Goal: Task Accomplishment & Management: Use online tool/utility

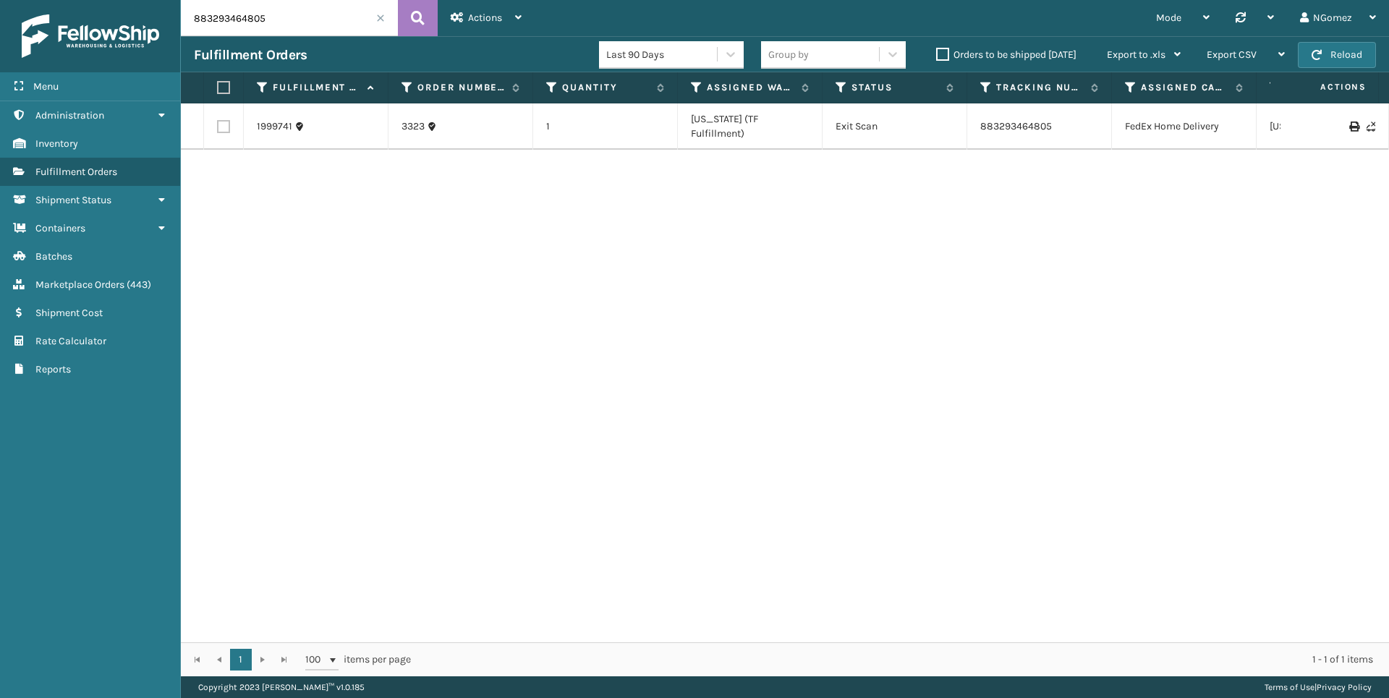
click at [211, 17] on input "883293464805" at bounding box center [289, 18] width 217 height 36
click at [1040, 122] on link "390937526789" at bounding box center [1014, 119] width 69 height 12
click at [278, 18] on input "114-6574575-4265854" at bounding box center [289, 18] width 217 height 36
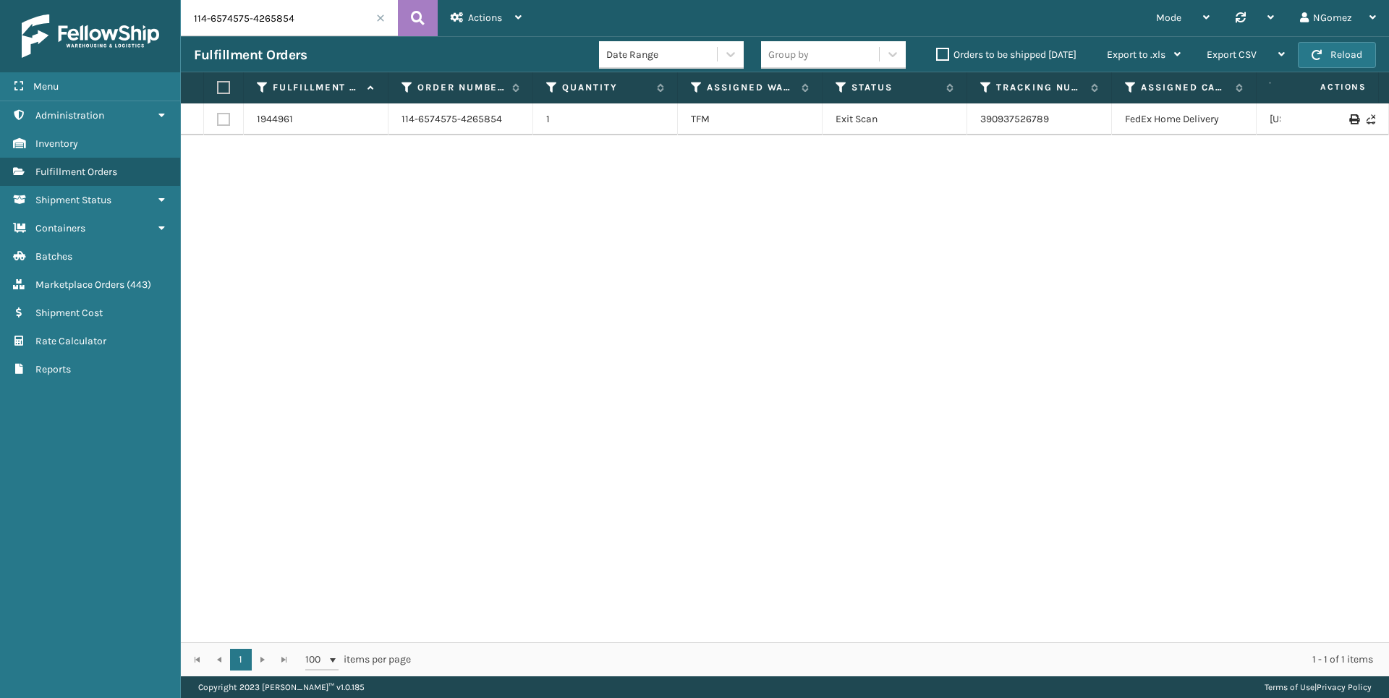
click at [278, 18] on input "114-6574575-4265854" at bounding box center [289, 18] width 217 height 36
type input "1"
paste input "3397"
type input "3397"
click at [415, 120] on link "3397" at bounding box center [412, 126] width 22 height 14
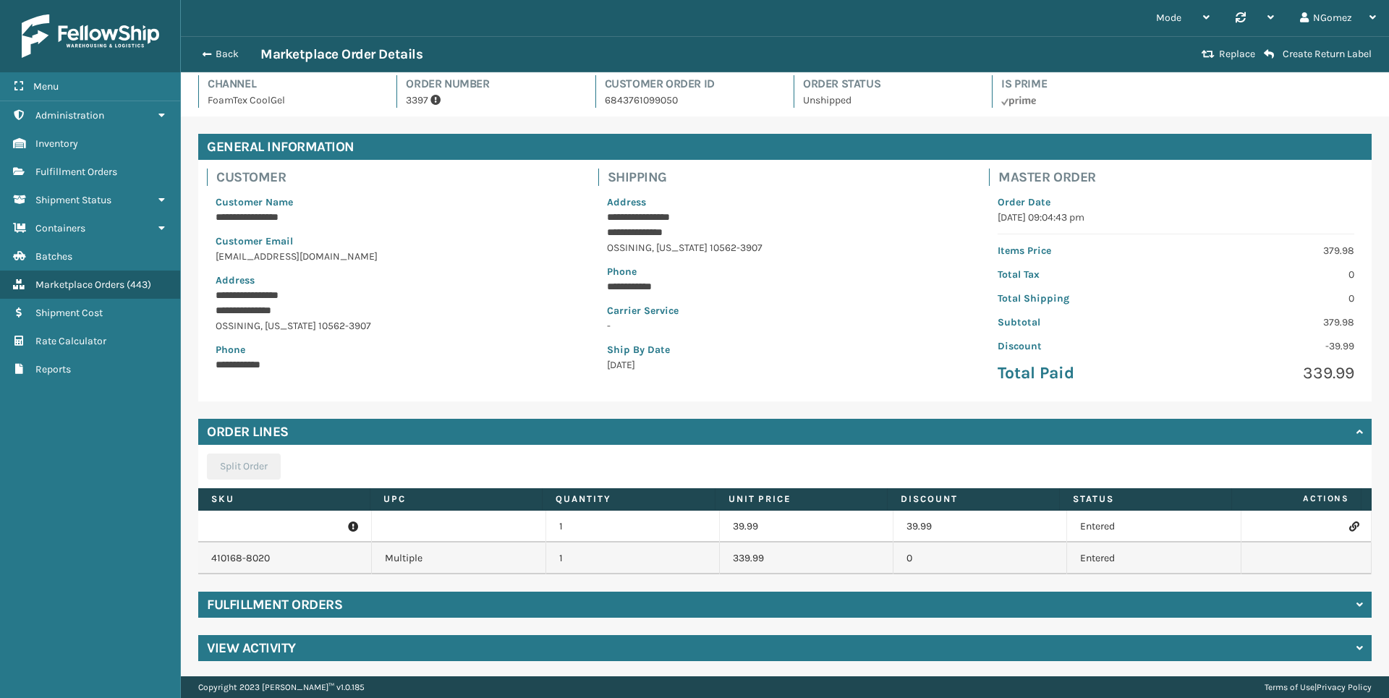
scroll to position [9, 0]
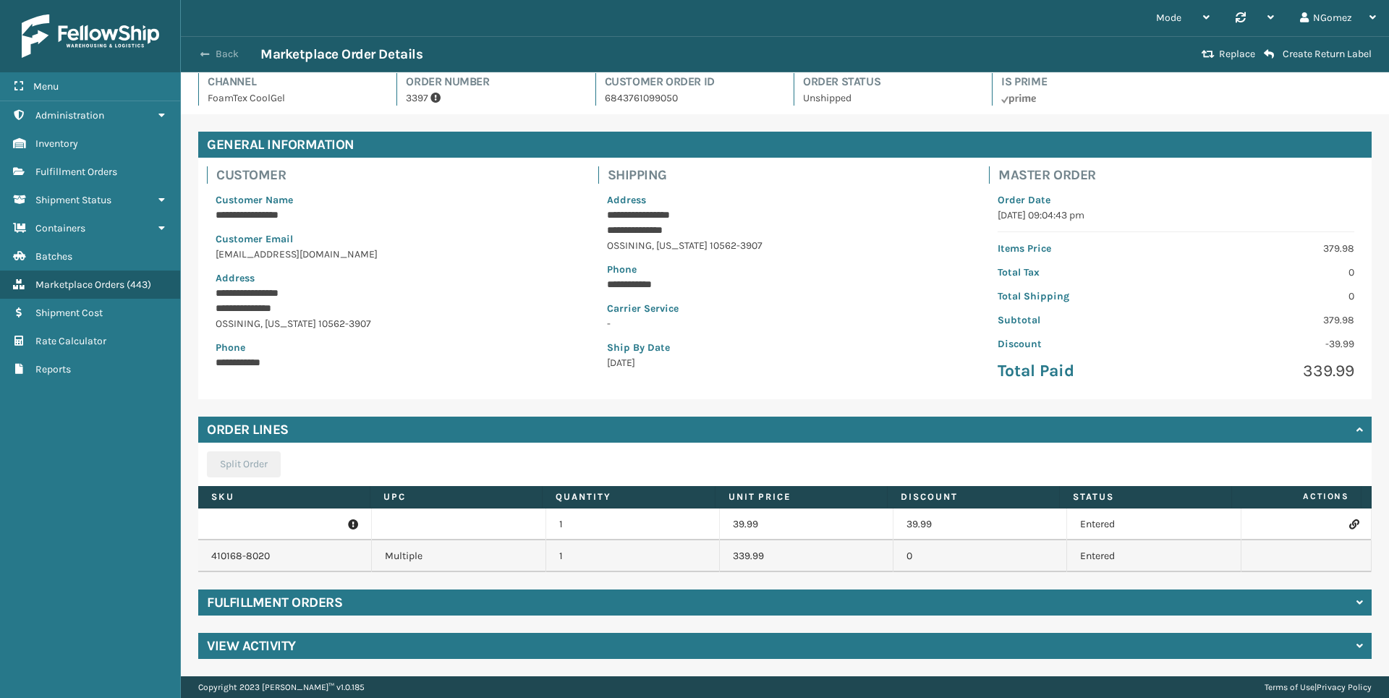
click at [216, 56] on button "Back" at bounding box center [227, 54] width 67 height 13
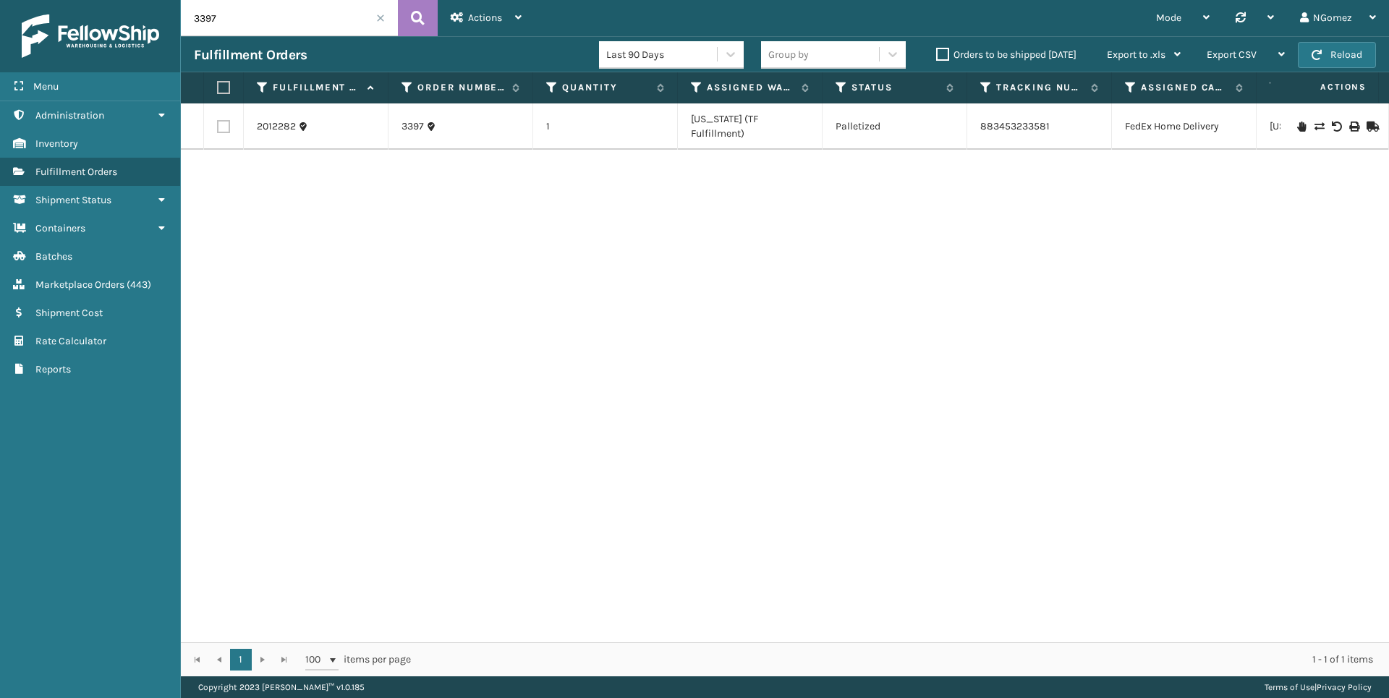
click at [307, 15] on input "3397" at bounding box center [289, 18] width 217 height 36
click at [61, 298] on link "Shipment Cost Marketplace Orders ( 443 )" at bounding box center [90, 285] width 180 height 28
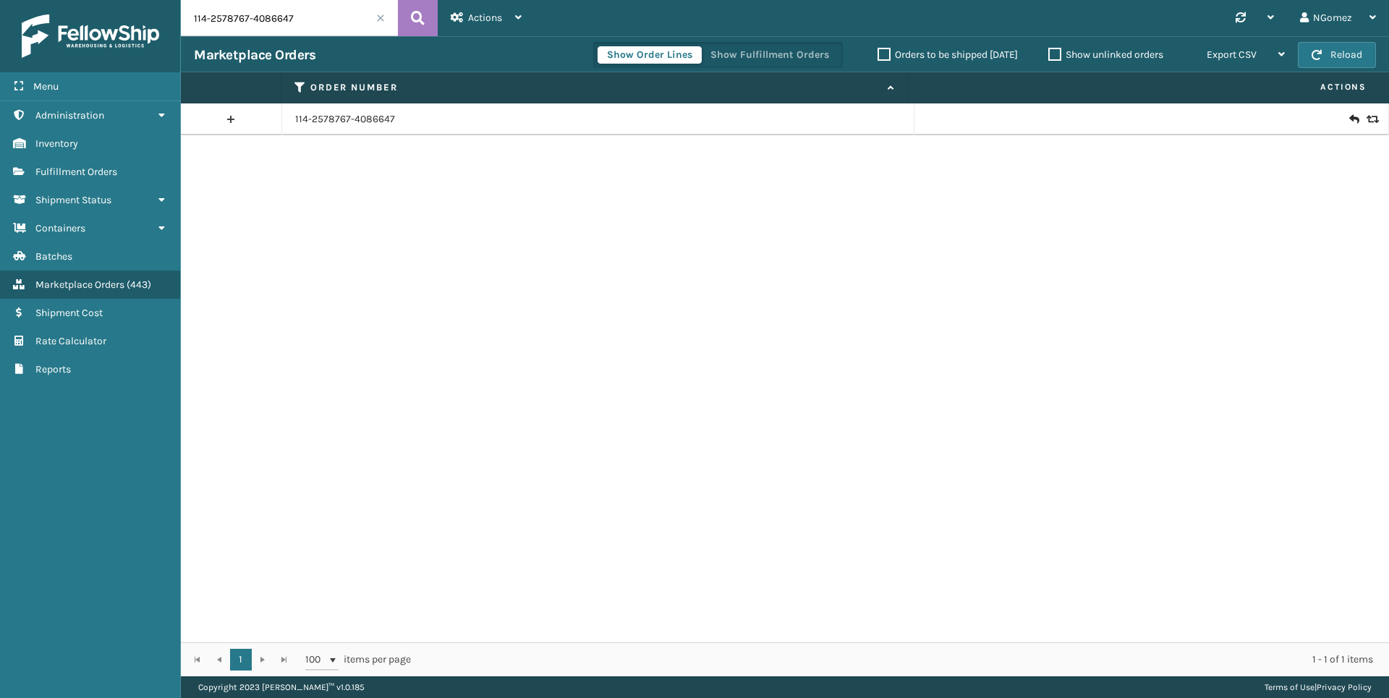
click at [265, 3] on input "114-2578767-4086647" at bounding box center [289, 18] width 217 height 36
click at [263, 6] on input "114-2578767-4086647" at bounding box center [289, 18] width 217 height 36
paste input "6444626-8236208"
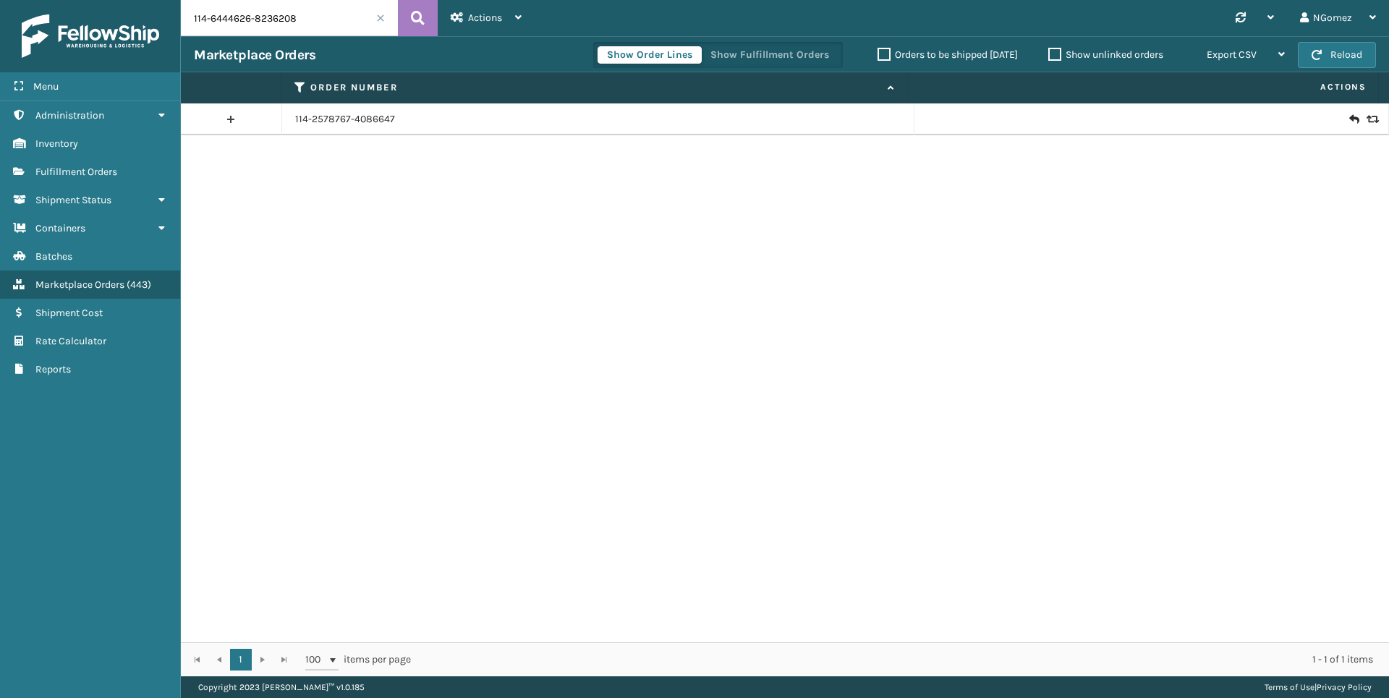
type input "114-6444626-8236208"
click at [1349, 116] on icon at bounding box center [1353, 119] width 9 height 14
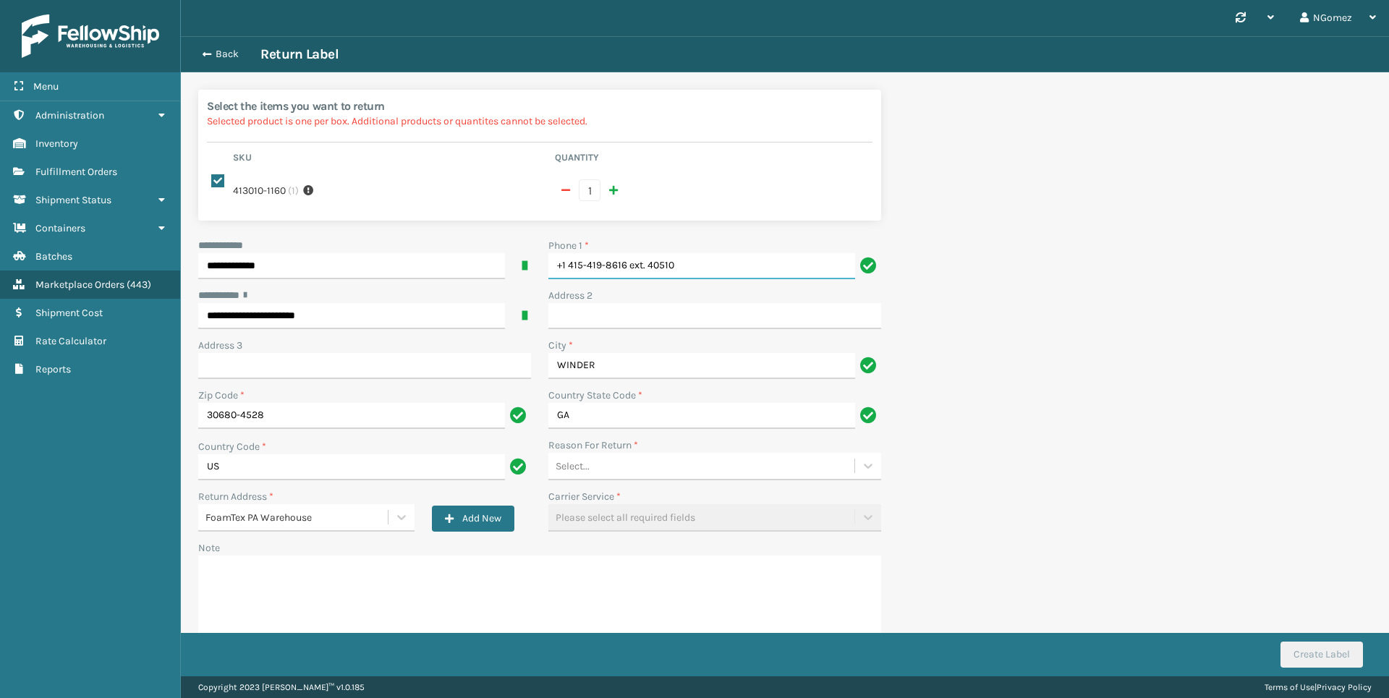
drag, startPoint x: 692, startPoint y: 265, endPoint x: 629, endPoint y: 263, distance: 63.7
click at [629, 263] on input "+1 415-419-8616 ext. 40510" at bounding box center [701, 266] width 307 height 26
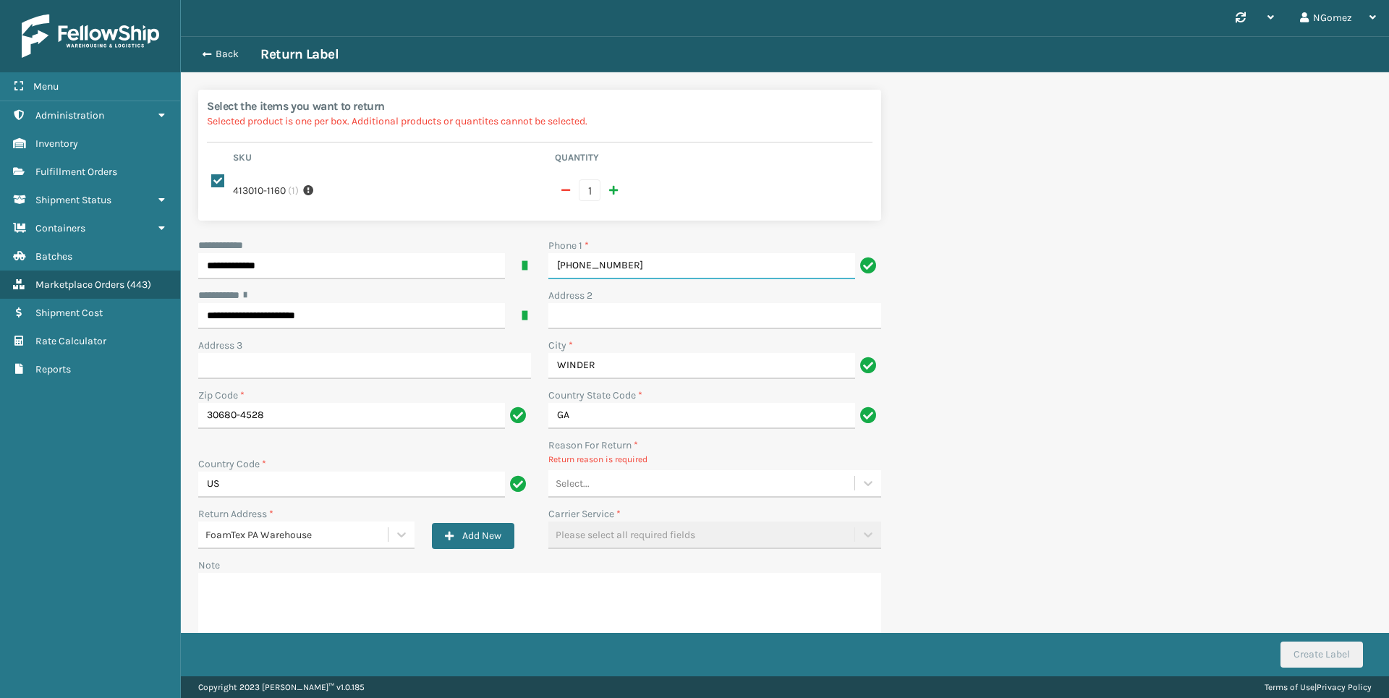
type input "[PHONE_NUMBER]"
click at [591, 475] on div "Select..." at bounding box center [701, 484] width 306 height 24
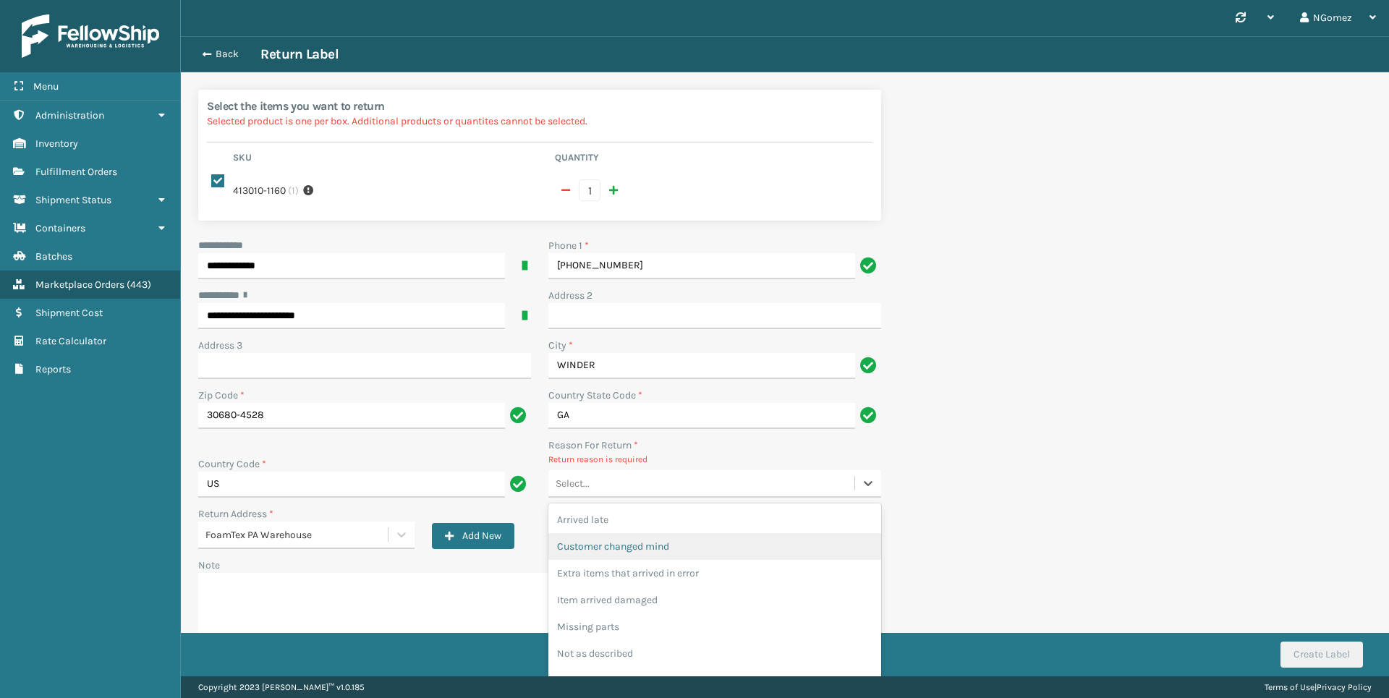
click at [670, 546] on div "Customer changed mind" at bounding box center [714, 546] width 333 height 27
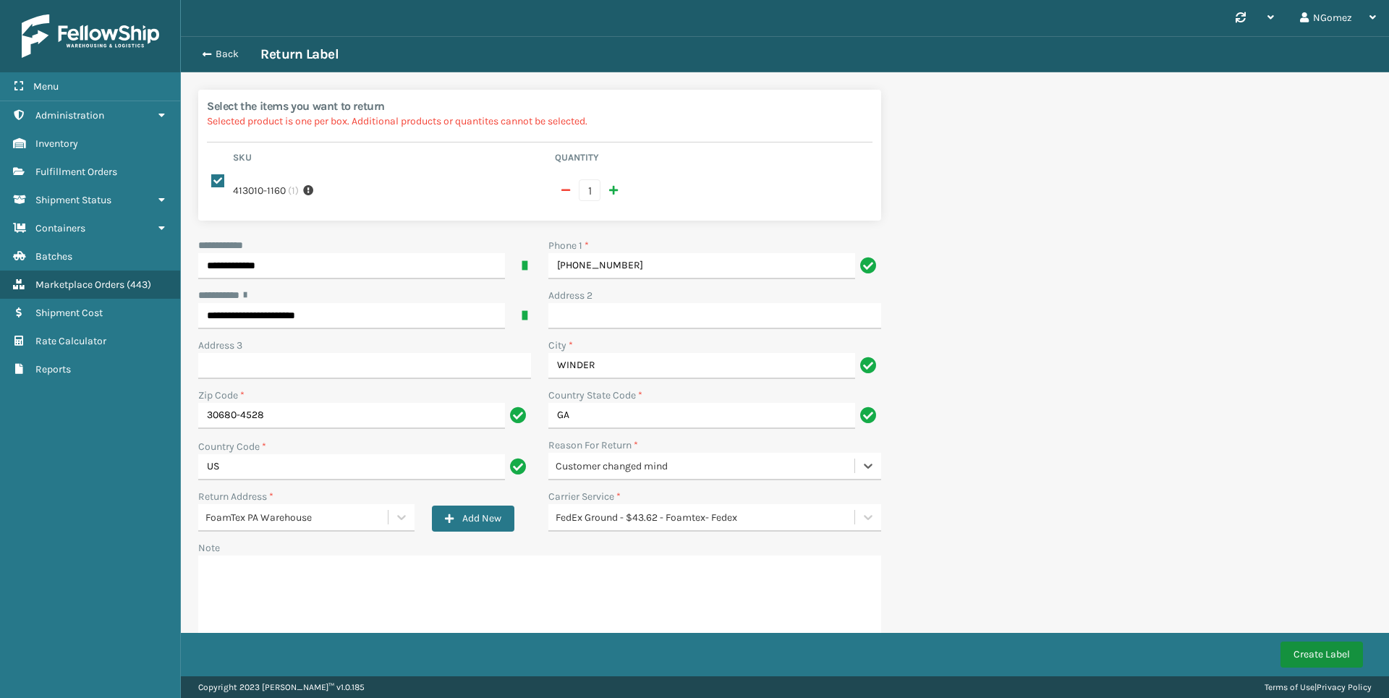
click at [1313, 660] on button "Create Label" at bounding box center [1321, 655] width 82 height 26
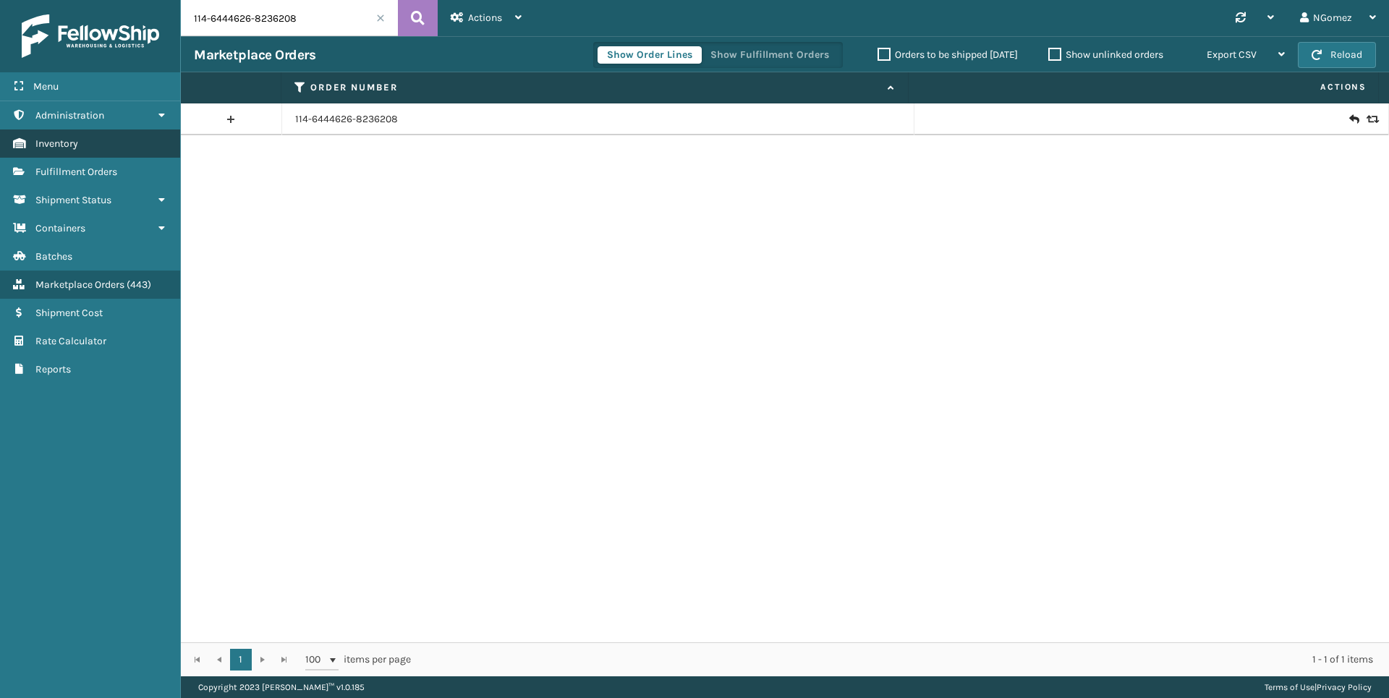
click at [90, 144] on link "Inventory" at bounding box center [90, 143] width 180 height 28
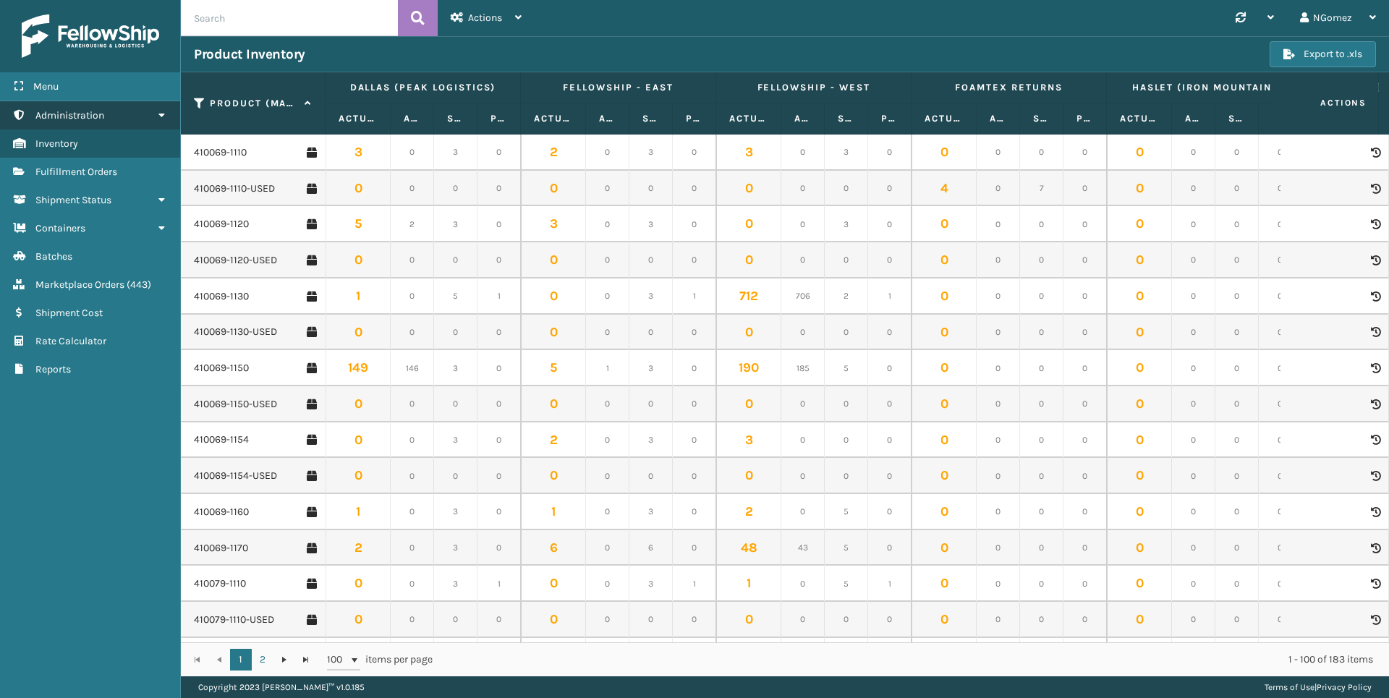
click at [80, 111] on span "Administration" at bounding box center [69, 115] width 69 height 12
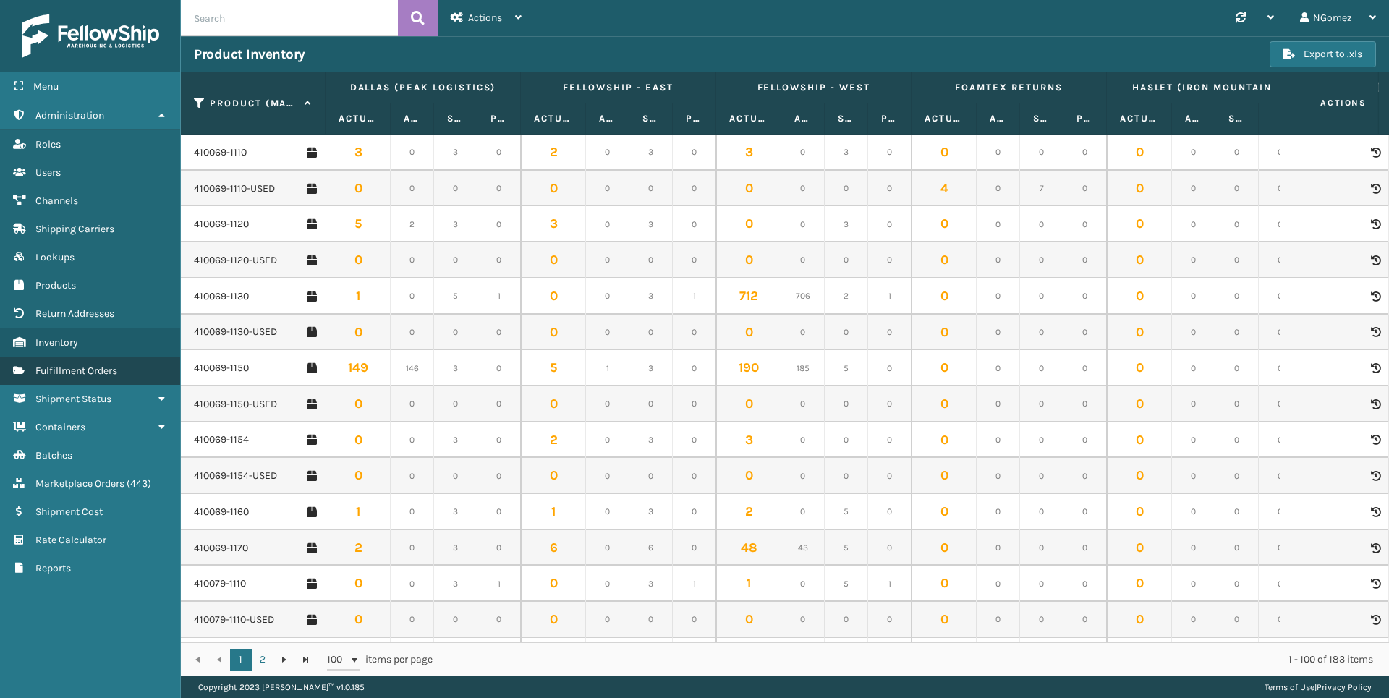
click at [70, 369] on span "Fulfillment Orders" at bounding box center [76, 371] width 82 height 12
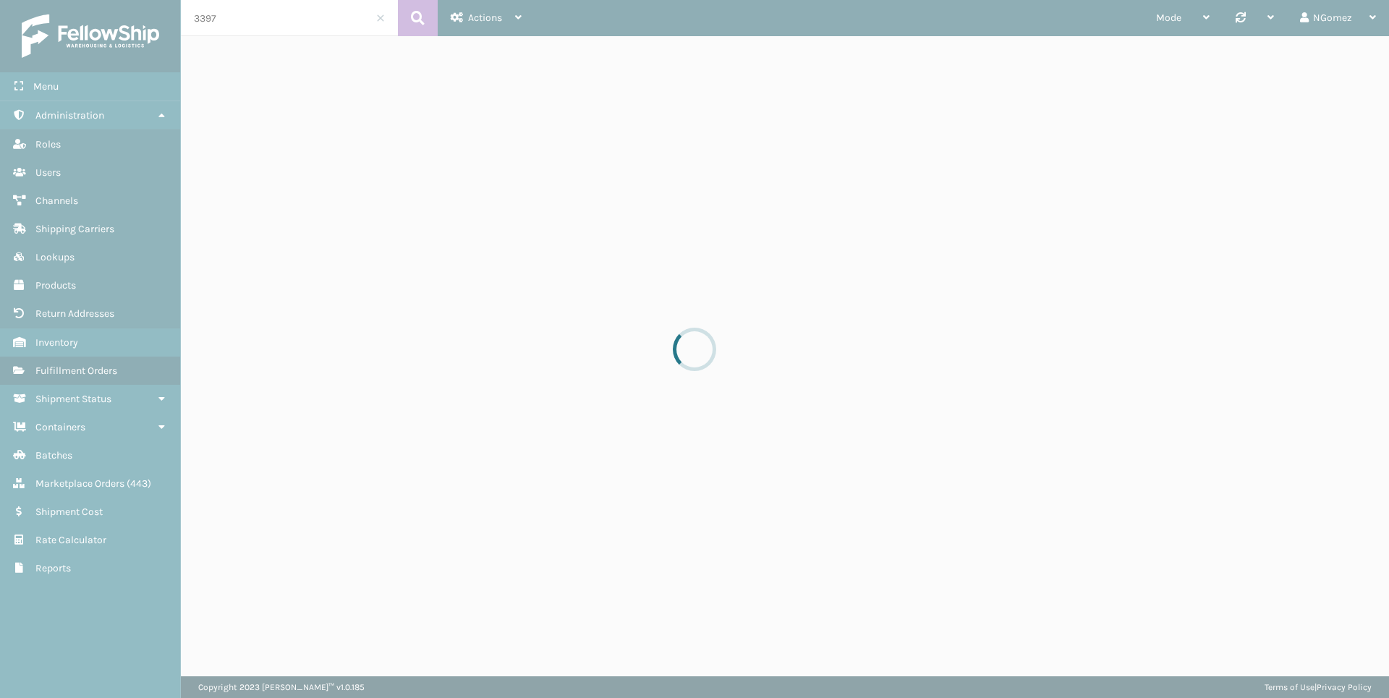
click at [275, 17] on div at bounding box center [694, 349] width 1389 height 698
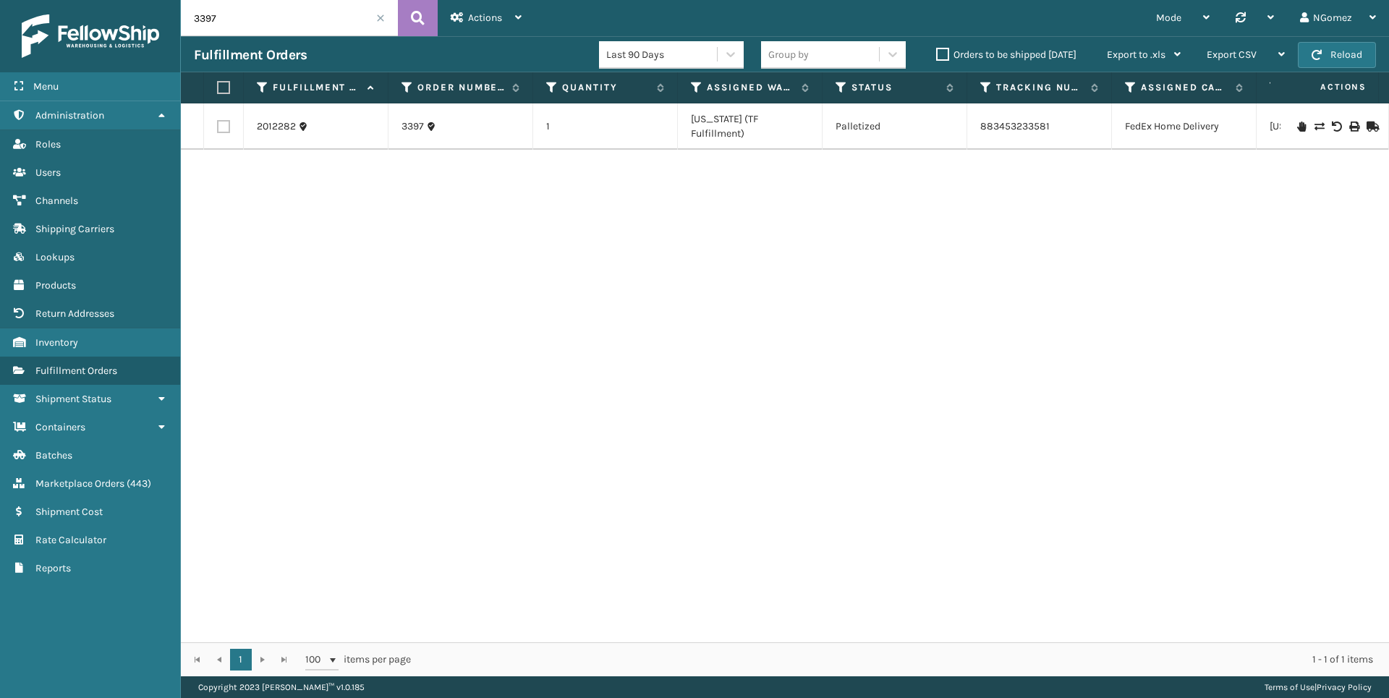
click at [269, 14] on input "3397" at bounding box center [289, 18] width 217 height 36
click at [249, 20] on input "114-07565978437815" at bounding box center [289, 18] width 217 height 36
drag, startPoint x: 294, startPoint y: 22, endPoint x: 208, endPoint y: 25, distance: 86.1
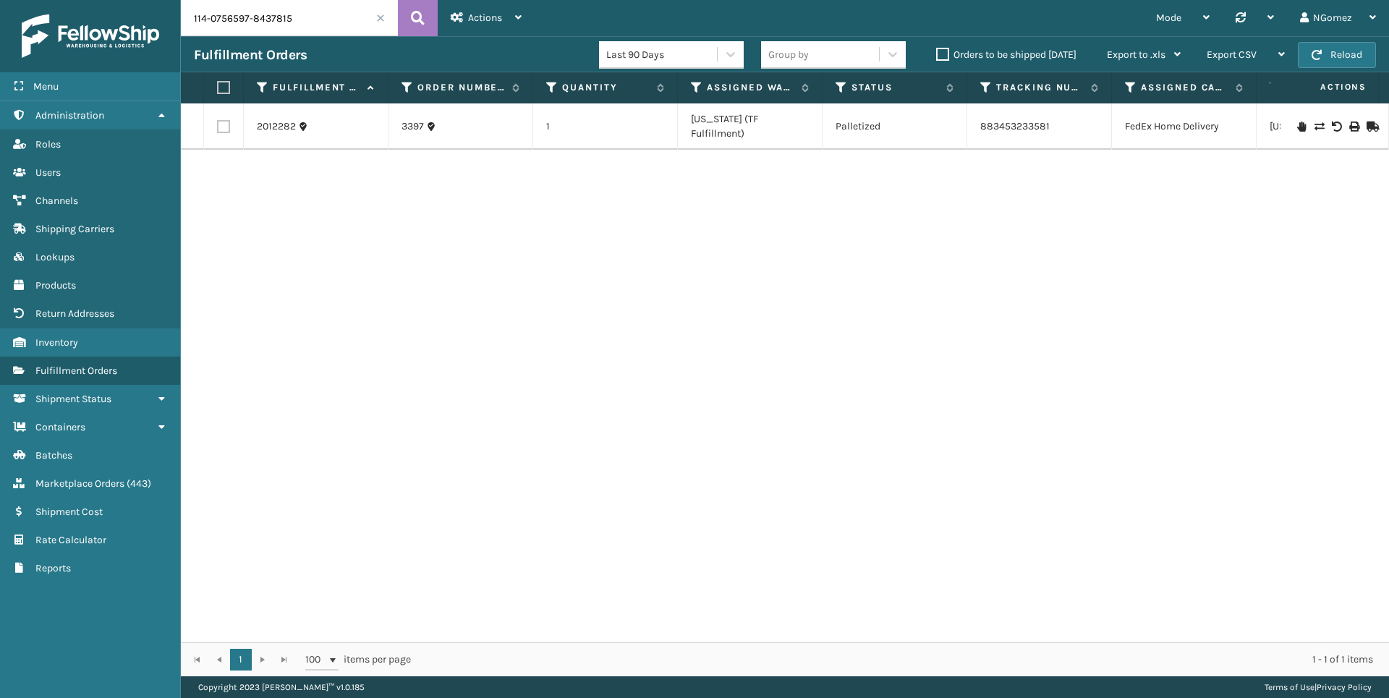
click at [153, 0] on div "Menu Administration Roles Users Channels Shipping Carriers Lookups Products Ret…" at bounding box center [694, 0] width 1389 height 0
type input "114-0756597-8437815"
click at [412, 21] on icon at bounding box center [418, 18] width 14 height 22
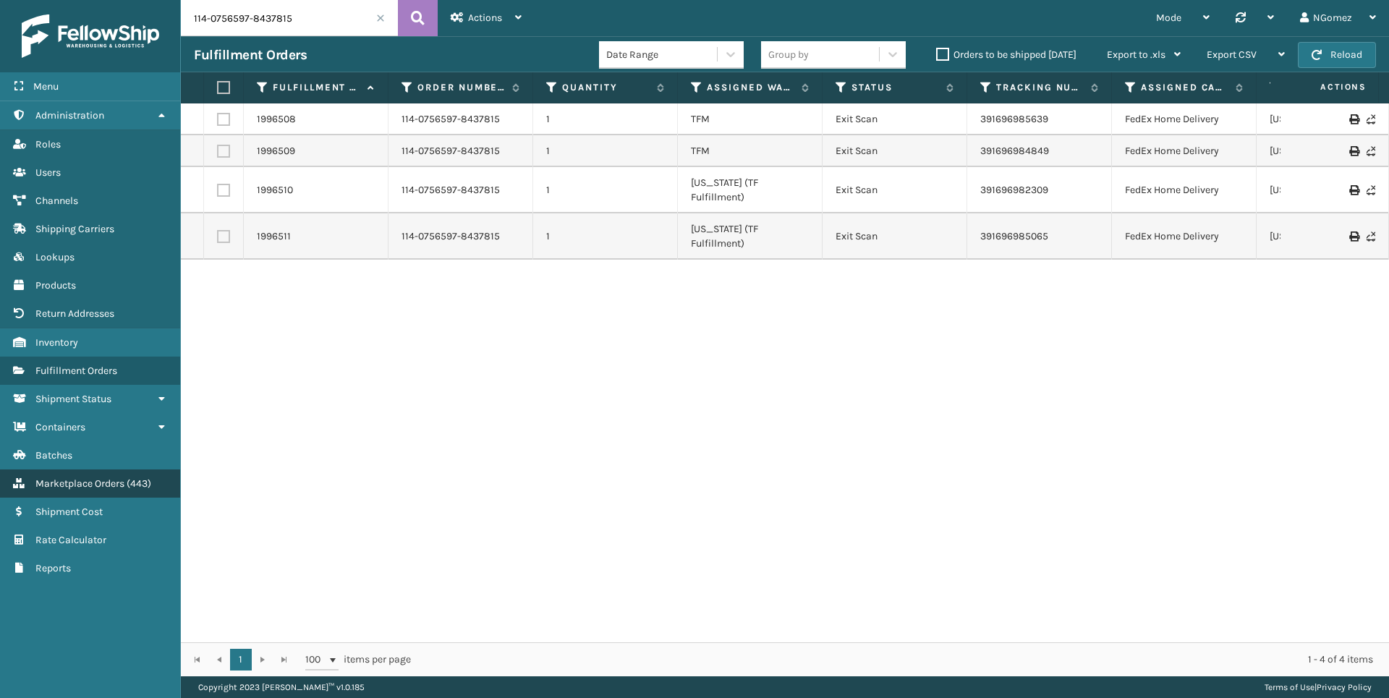
click at [92, 472] on link "Marketplace Orders ( 443 )" at bounding box center [90, 483] width 180 height 28
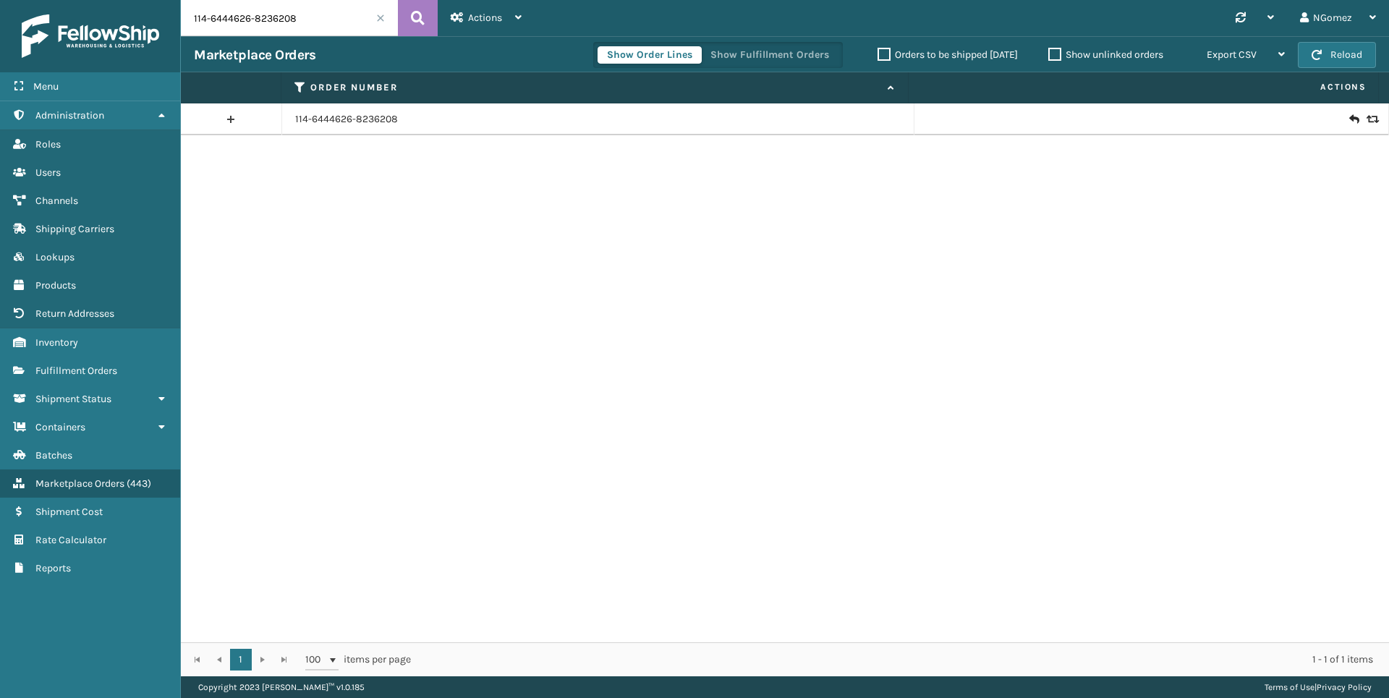
click at [263, 14] on input "114-6444626-8236208" at bounding box center [289, 18] width 217 height 36
paste input "0756597-8437815"
type input "114-0756597-8437815"
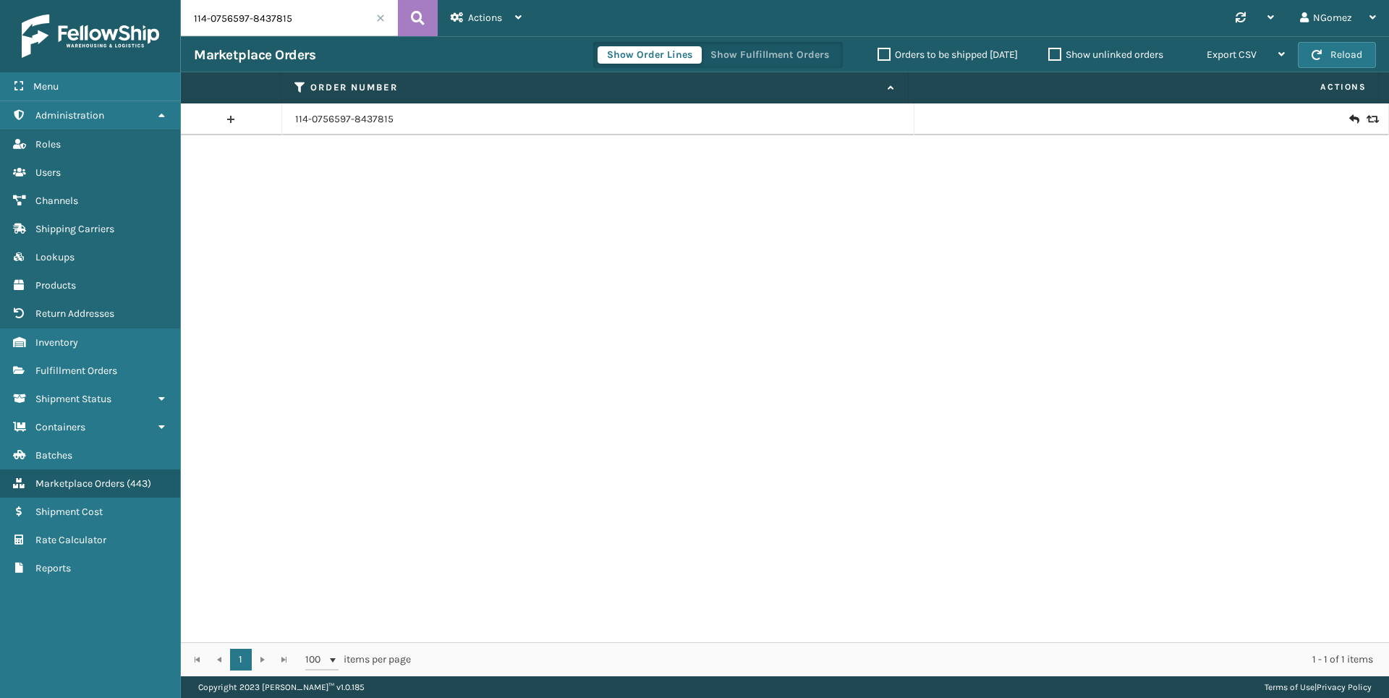
click at [1349, 122] on icon at bounding box center [1353, 119] width 9 height 14
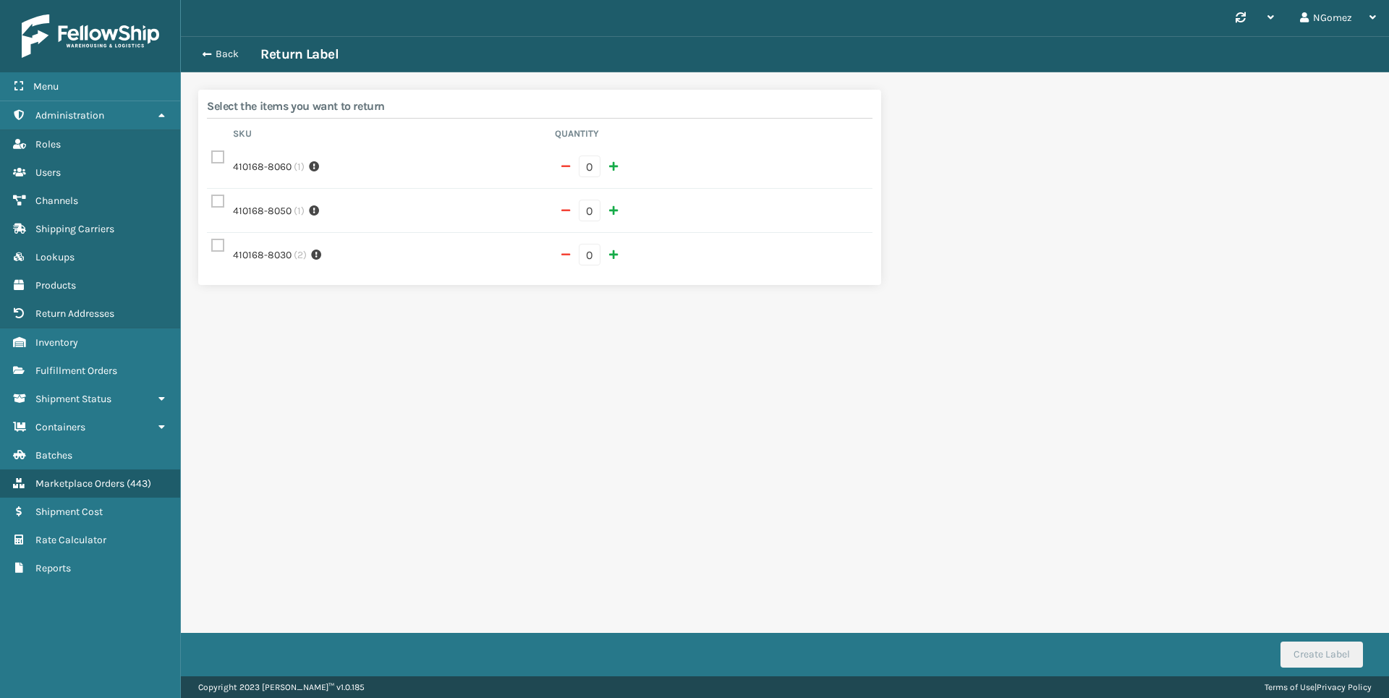
click at [217, 209] on td at bounding box center [218, 211] width 22 height 44
click at [217, 197] on label at bounding box center [219, 201] width 17 height 12
click at [212, 197] on input "checkbox" at bounding box center [211, 197] width 1 height 9
checkbox input "true"
type input "1"
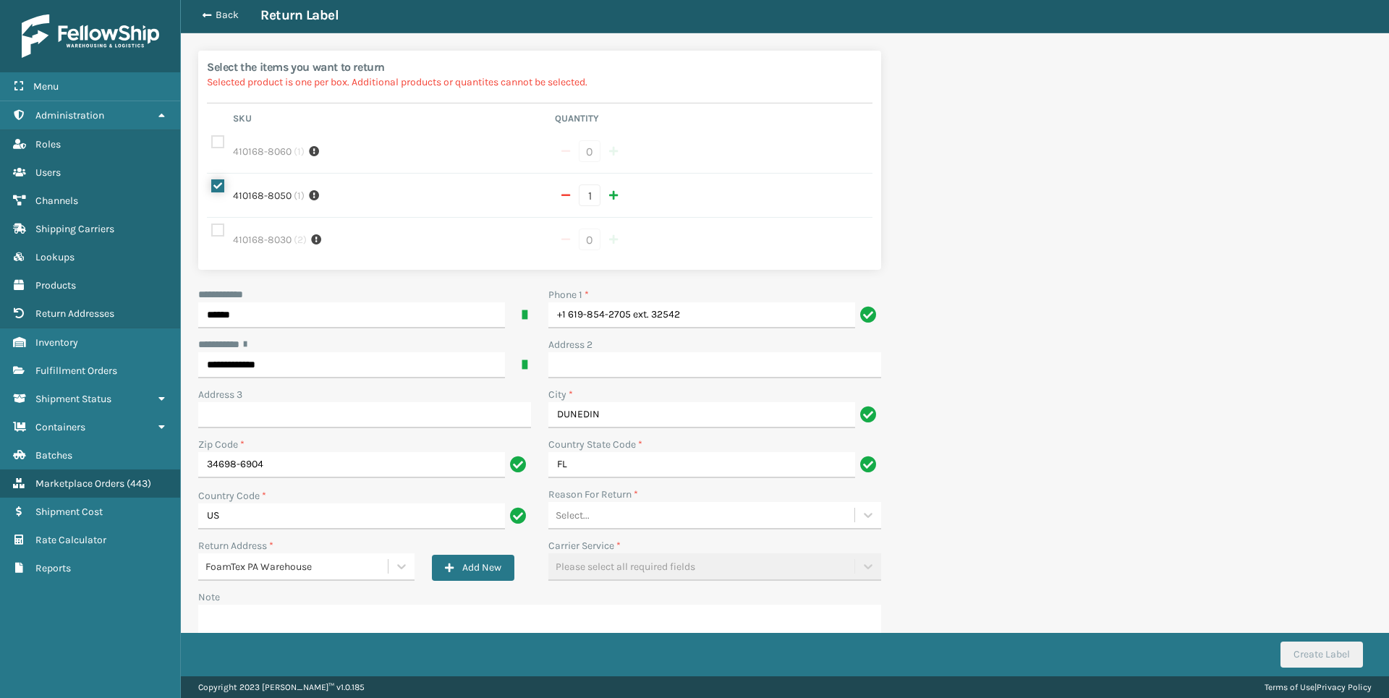
scroll to position [72, 0]
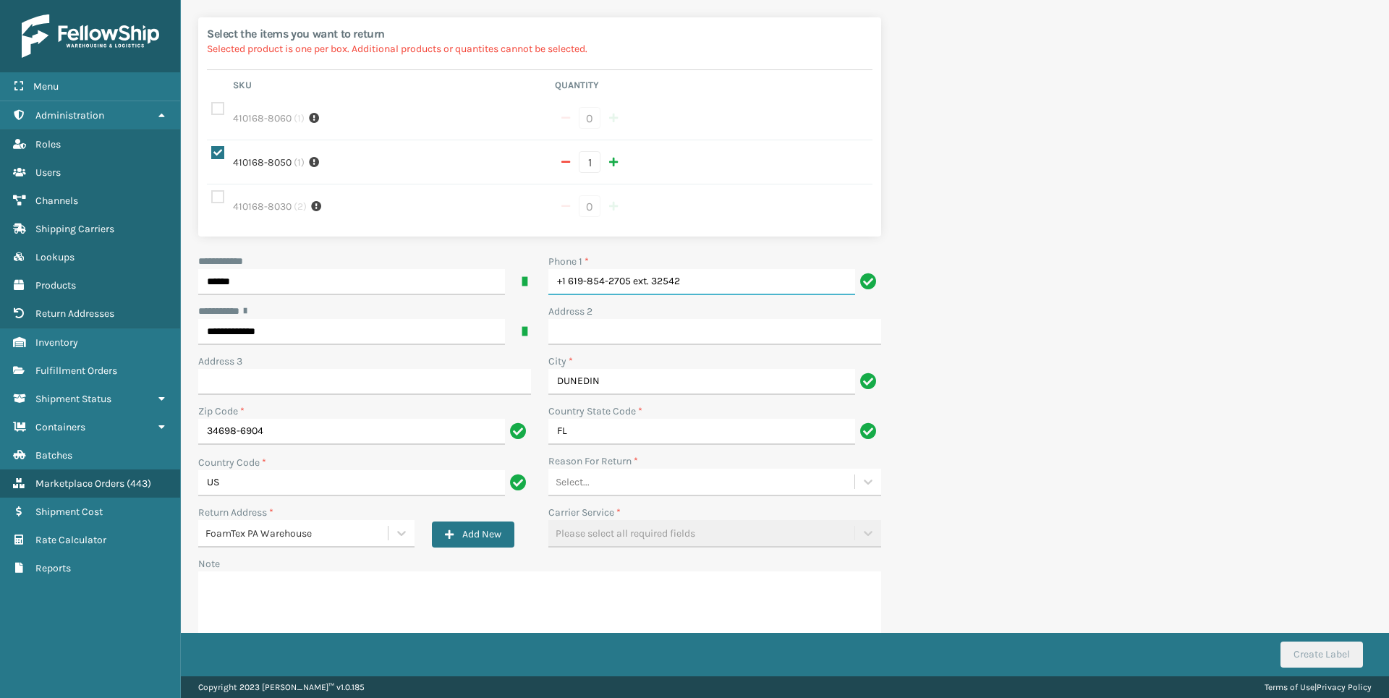
drag, startPoint x: 694, startPoint y: 283, endPoint x: 631, endPoint y: 275, distance: 63.4
click at [631, 275] on input "+1 619-854-2705 ext. 32542" at bounding box center [701, 282] width 307 height 26
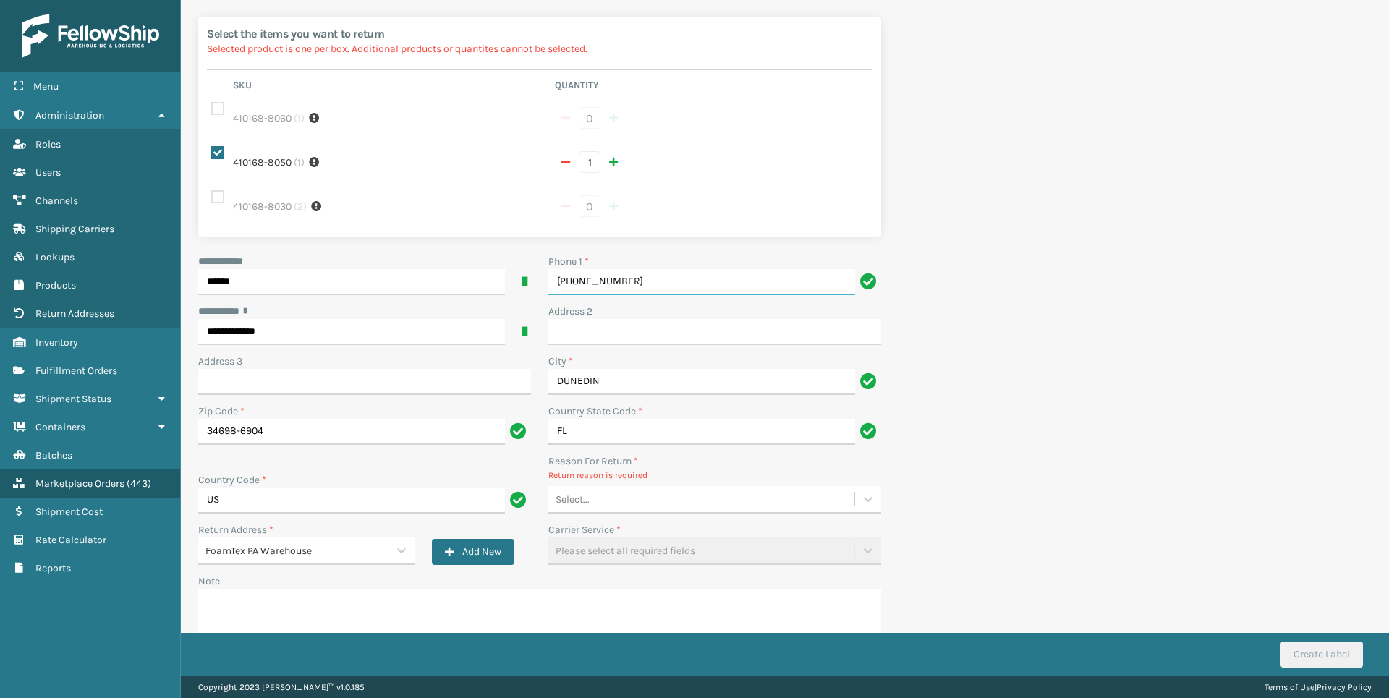
type input "[PHONE_NUMBER]"
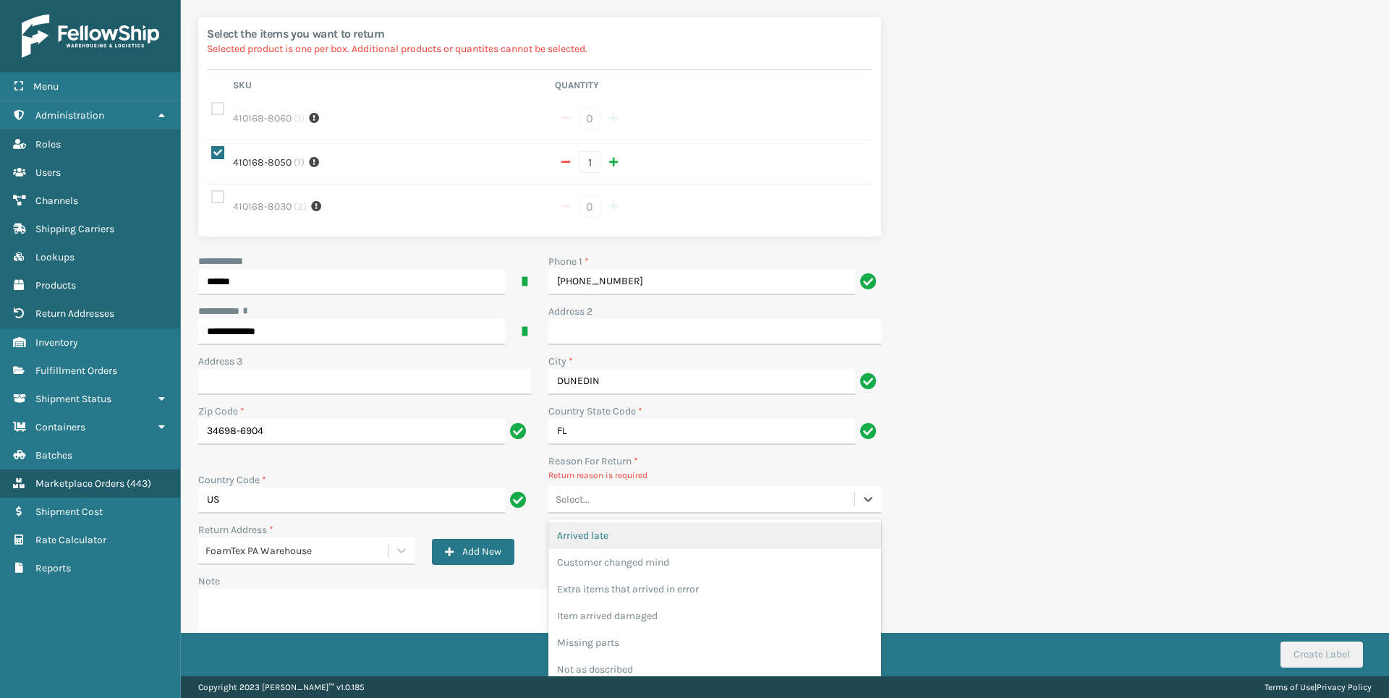
click at [626, 503] on div "Select..." at bounding box center [701, 499] width 306 height 24
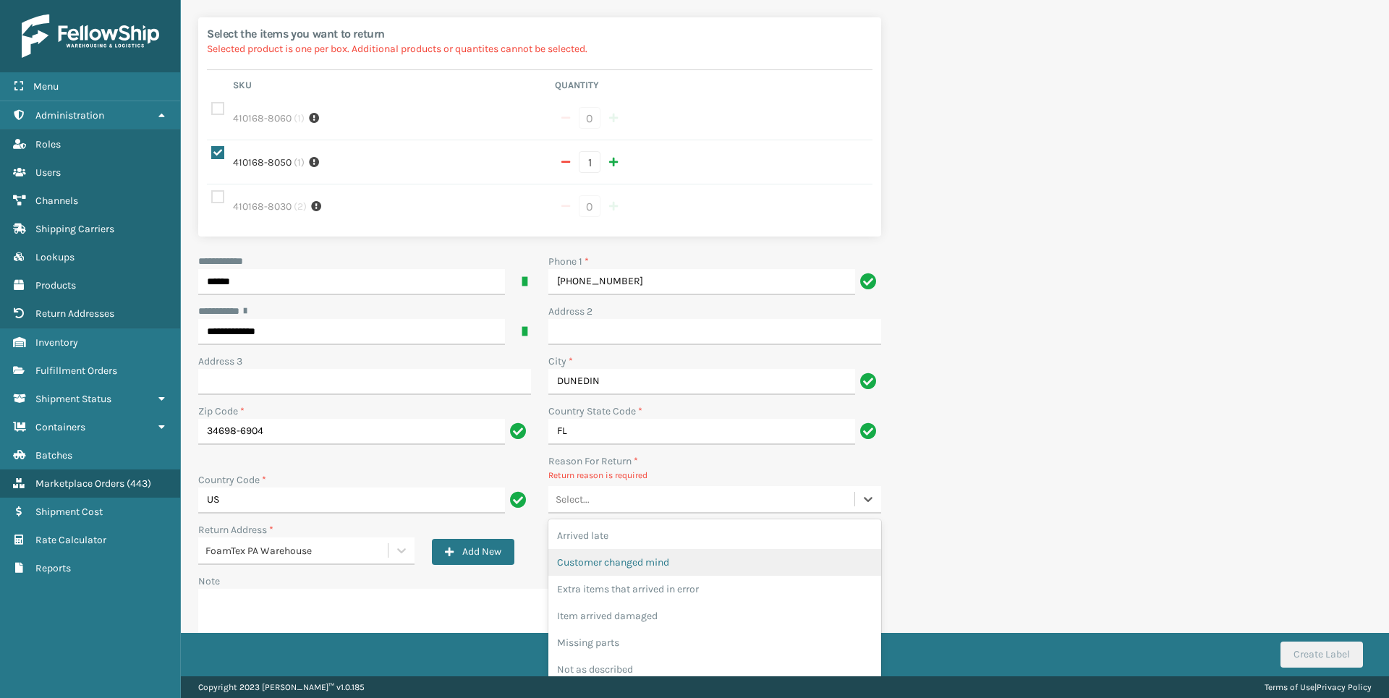
click at [634, 553] on div "Customer changed mind" at bounding box center [714, 562] width 333 height 27
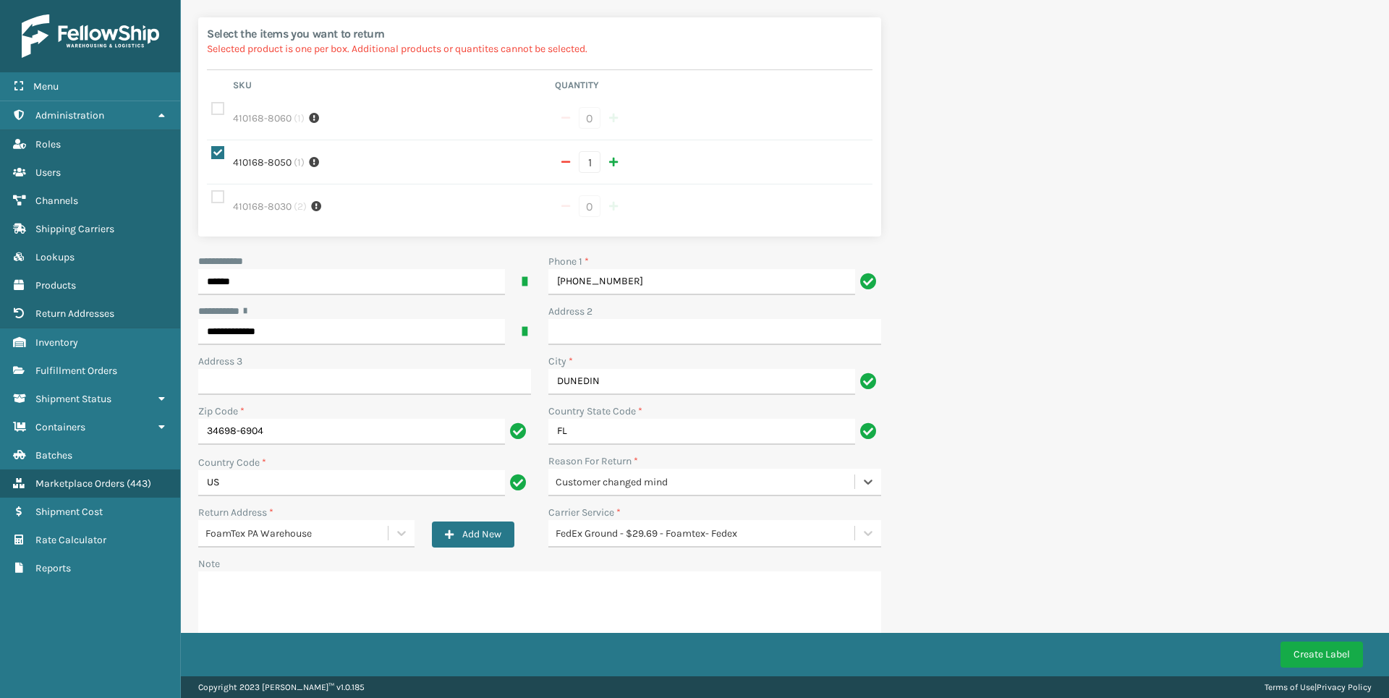
click at [687, 533] on div "FedEx Ground - $29.69 - Foamtex- Fedex" at bounding box center [705, 533] width 300 height 15
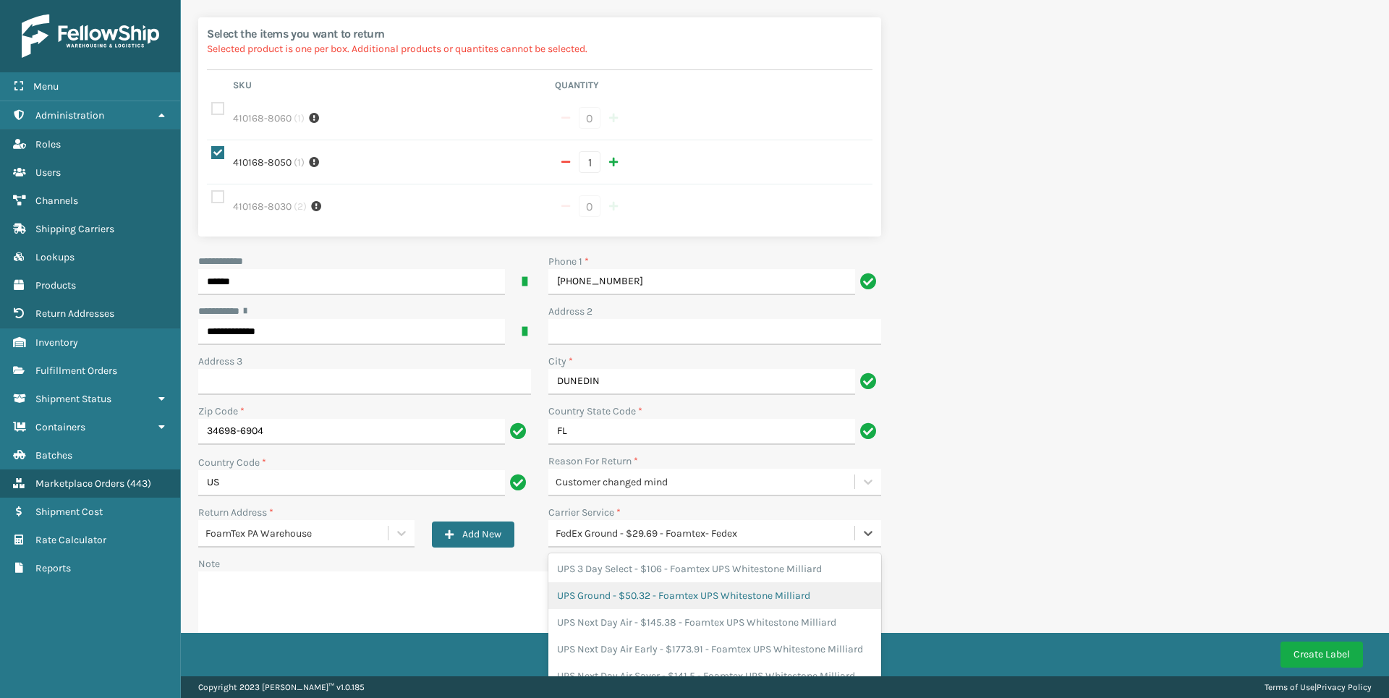
scroll to position [257, 0]
click at [665, 589] on div "UPS Ground - $50.32 - Foamtex UPS Whitestone Milliard" at bounding box center [714, 595] width 333 height 27
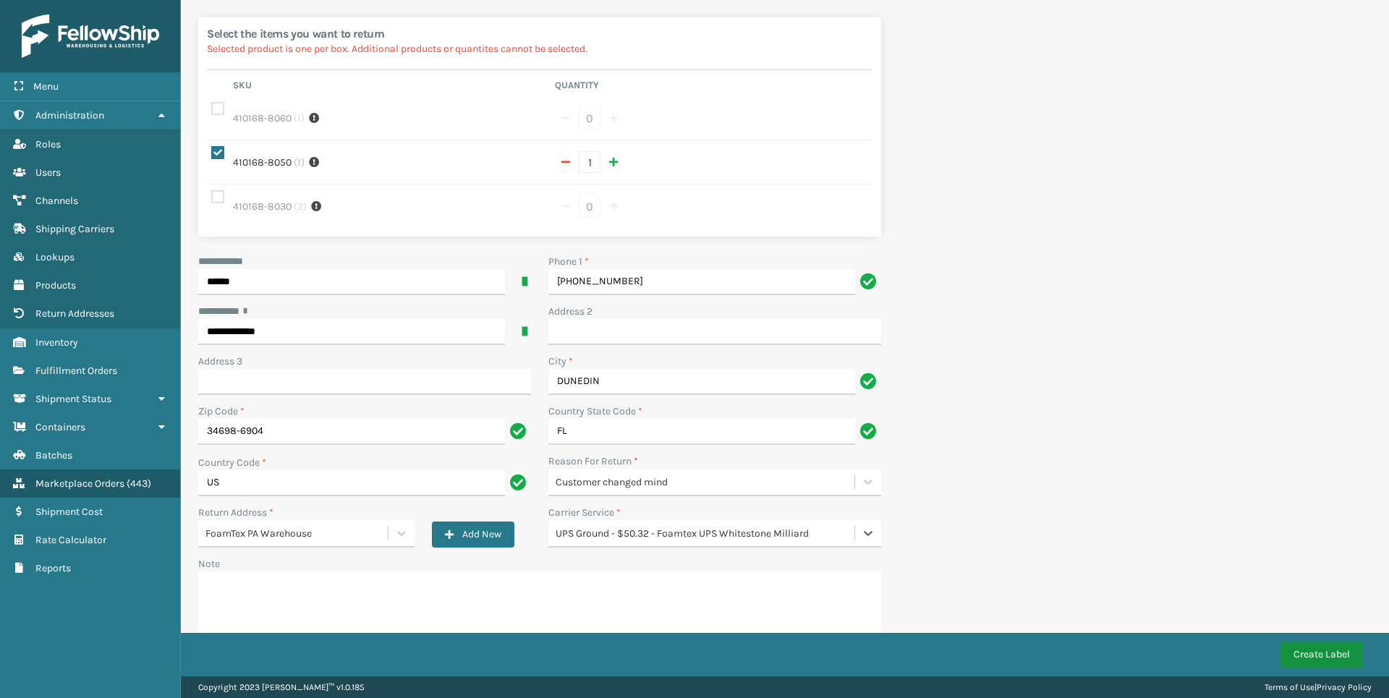
click at [1321, 642] on button "Create Label" at bounding box center [1321, 655] width 82 height 26
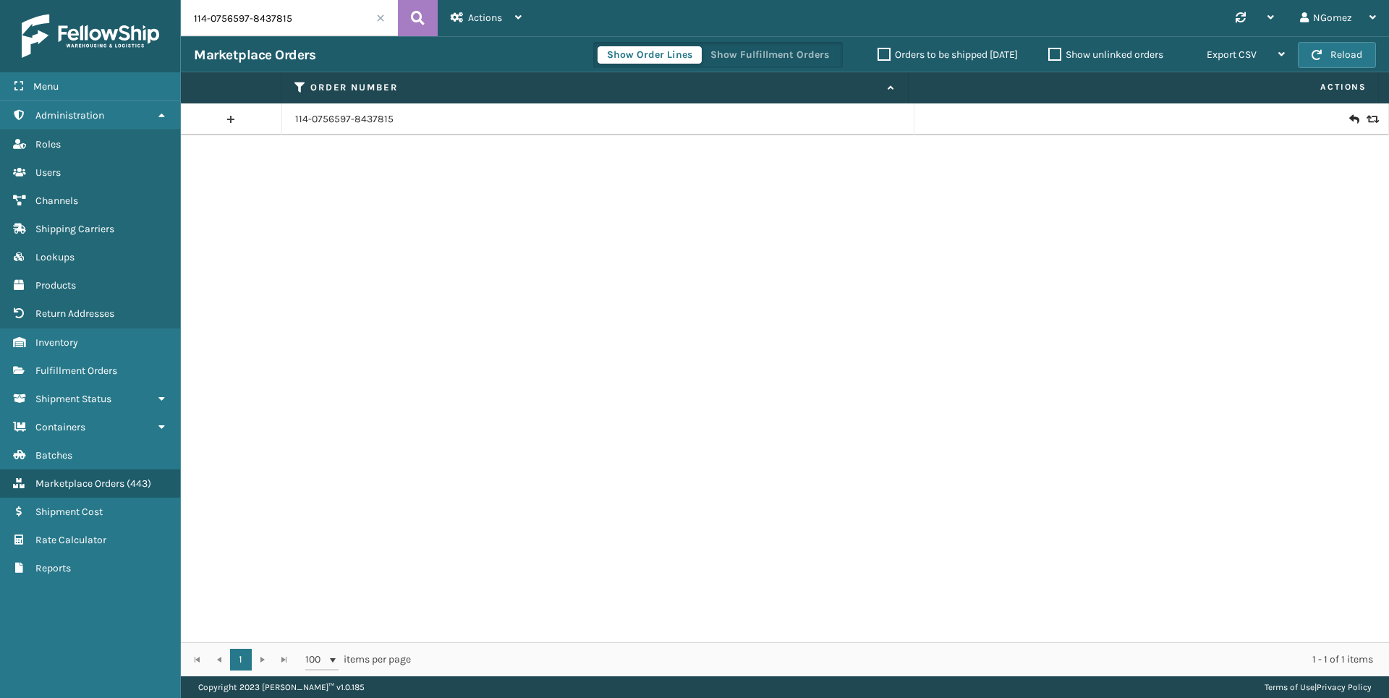
click at [1349, 115] on icon at bounding box center [1353, 119] width 9 height 14
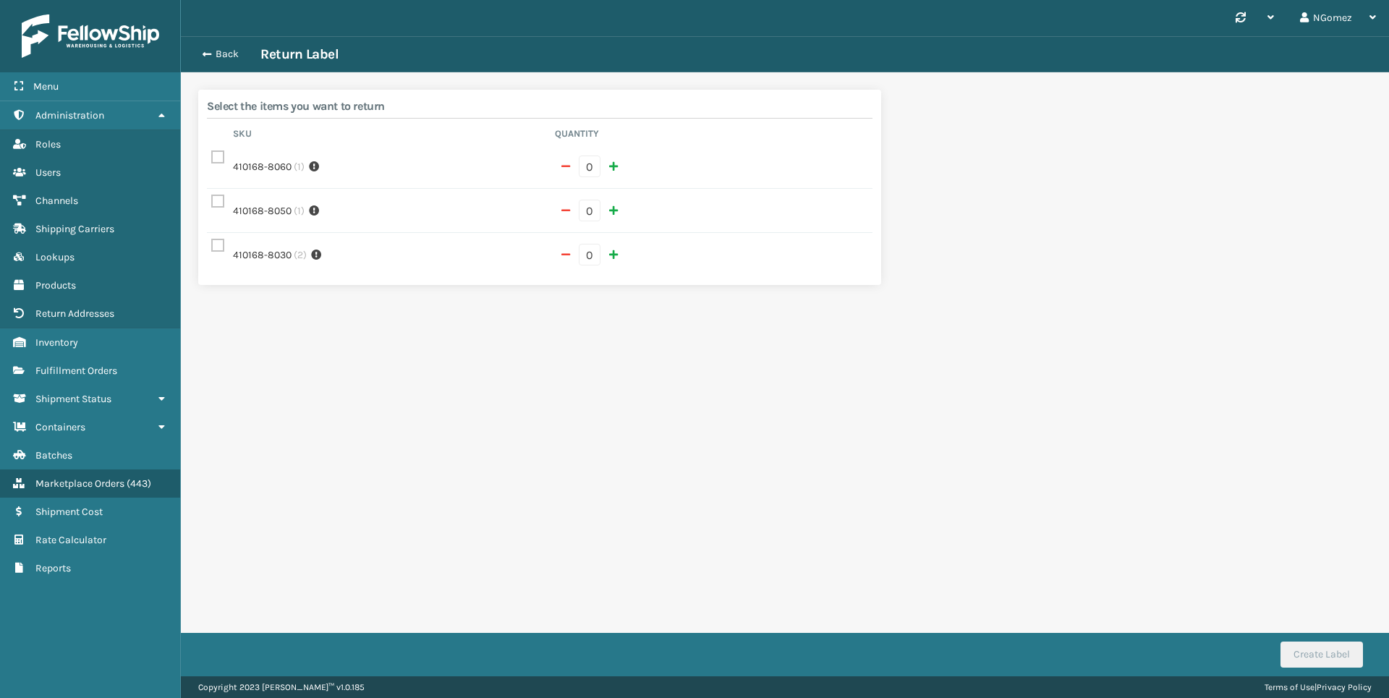
click at [214, 205] on label at bounding box center [219, 201] width 17 height 12
click at [212, 203] on input "checkbox" at bounding box center [211, 197] width 1 height 9
checkbox input "true"
type input "1"
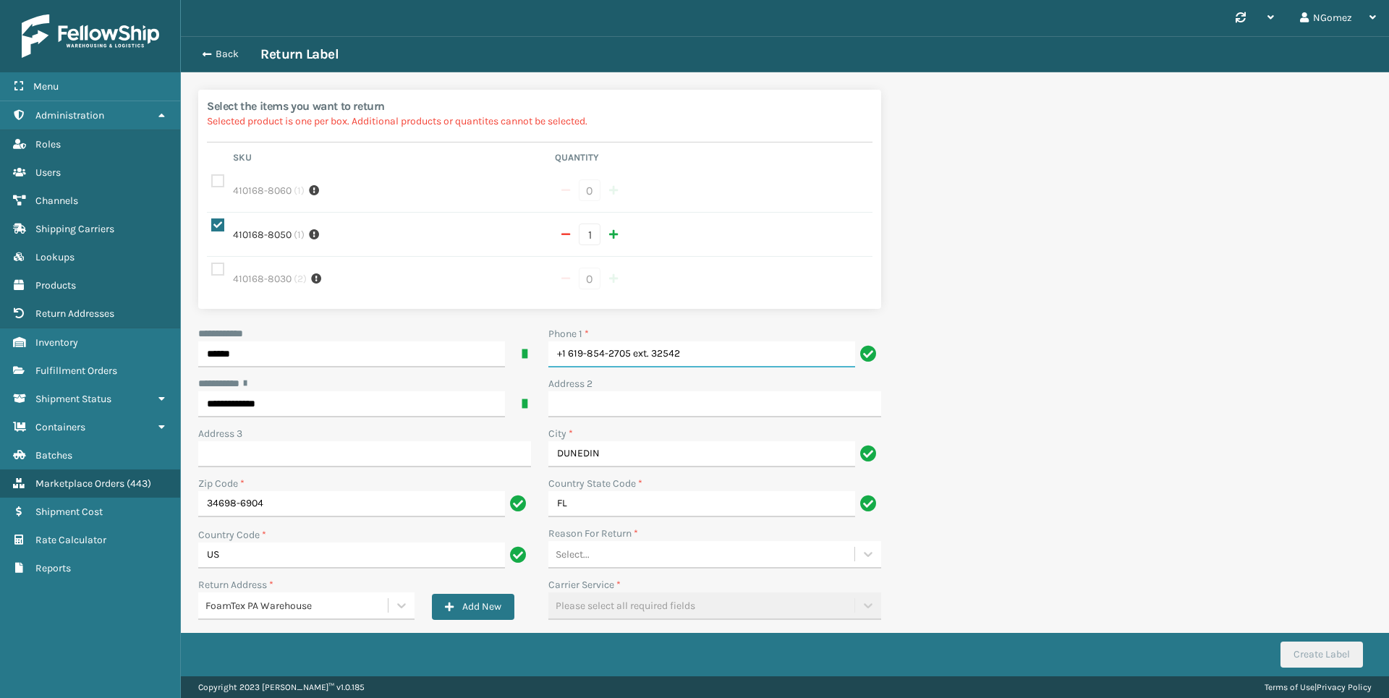
drag, startPoint x: 691, startPoint y: 354, endPoint x: 631, endPoint y: 350, distance: 59.4
click at [631, 350] on input "+1 619-854-2705 ext. 32542" at bounding box center [701, 354] width 307 height 26
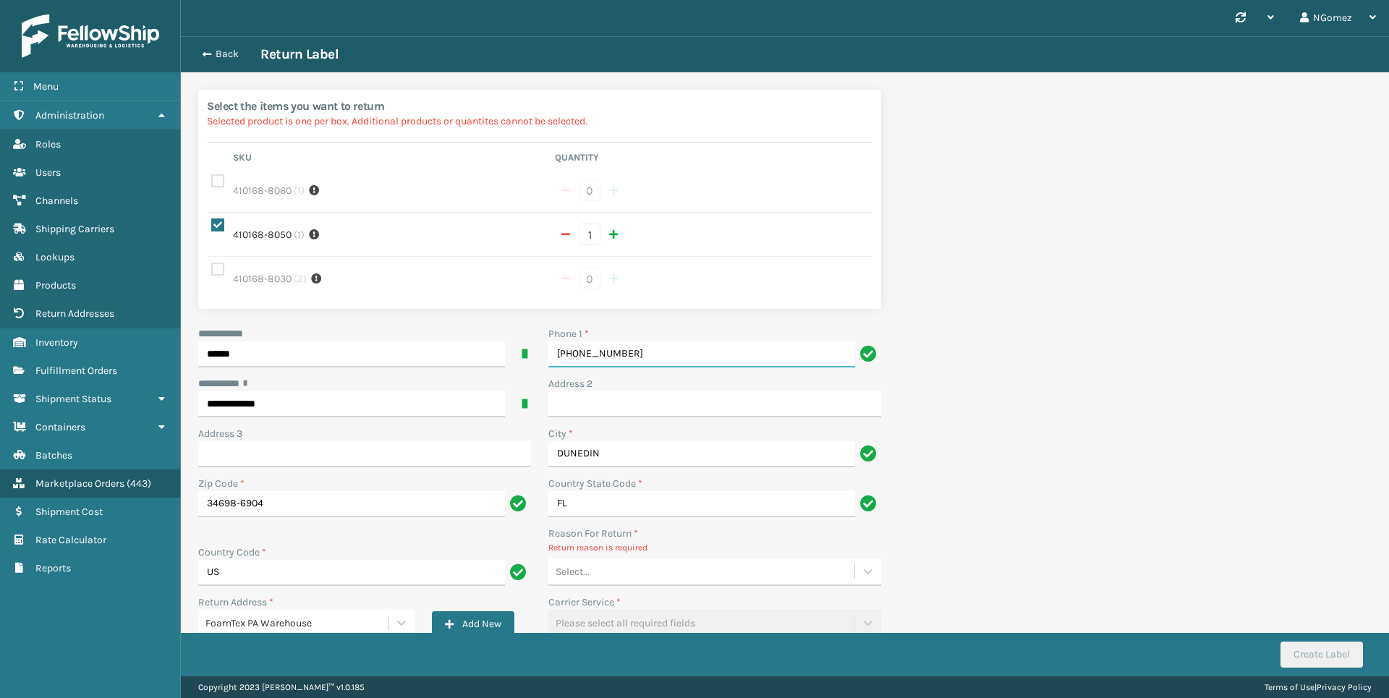
type input "[PHONE_NUMBER]"
click at [673, 569] on div "Select..." at bounding box center [701, 572] width 306 height 24
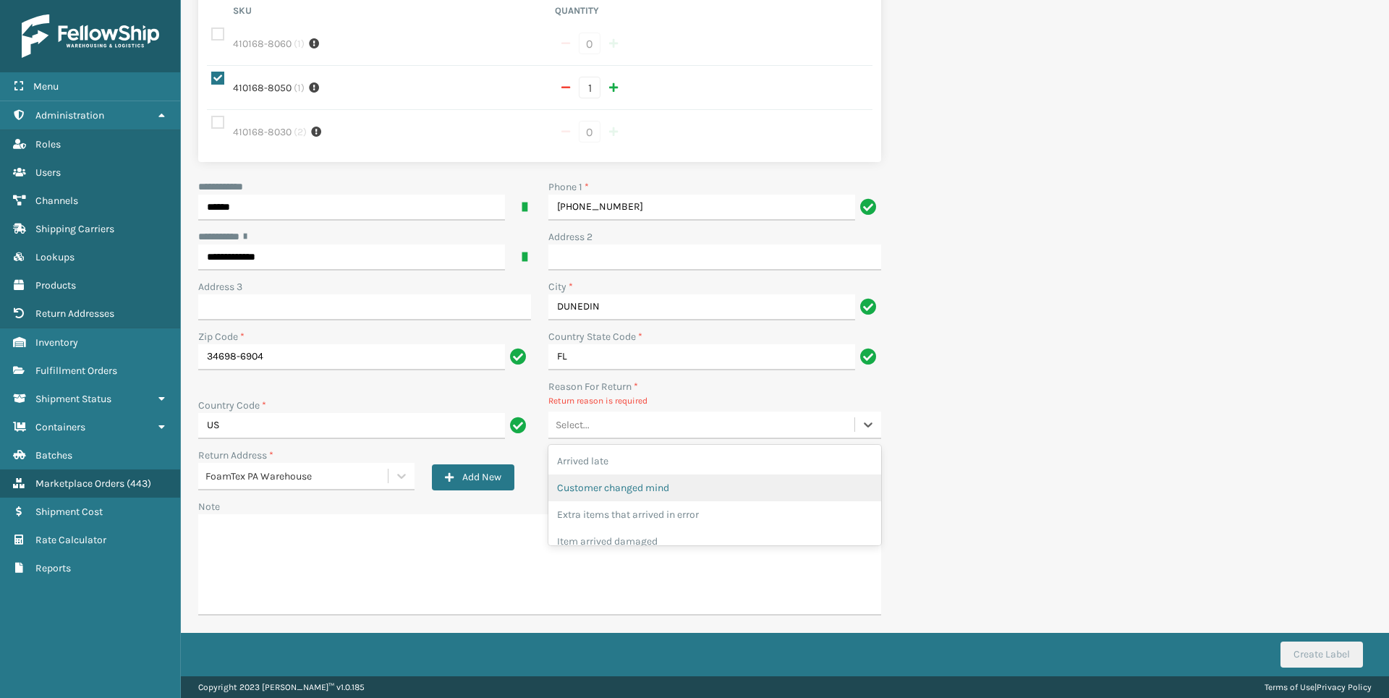
click at [656, 491] on div "Customer changed mind" at bounding box center [714, 487] width 333 height 27
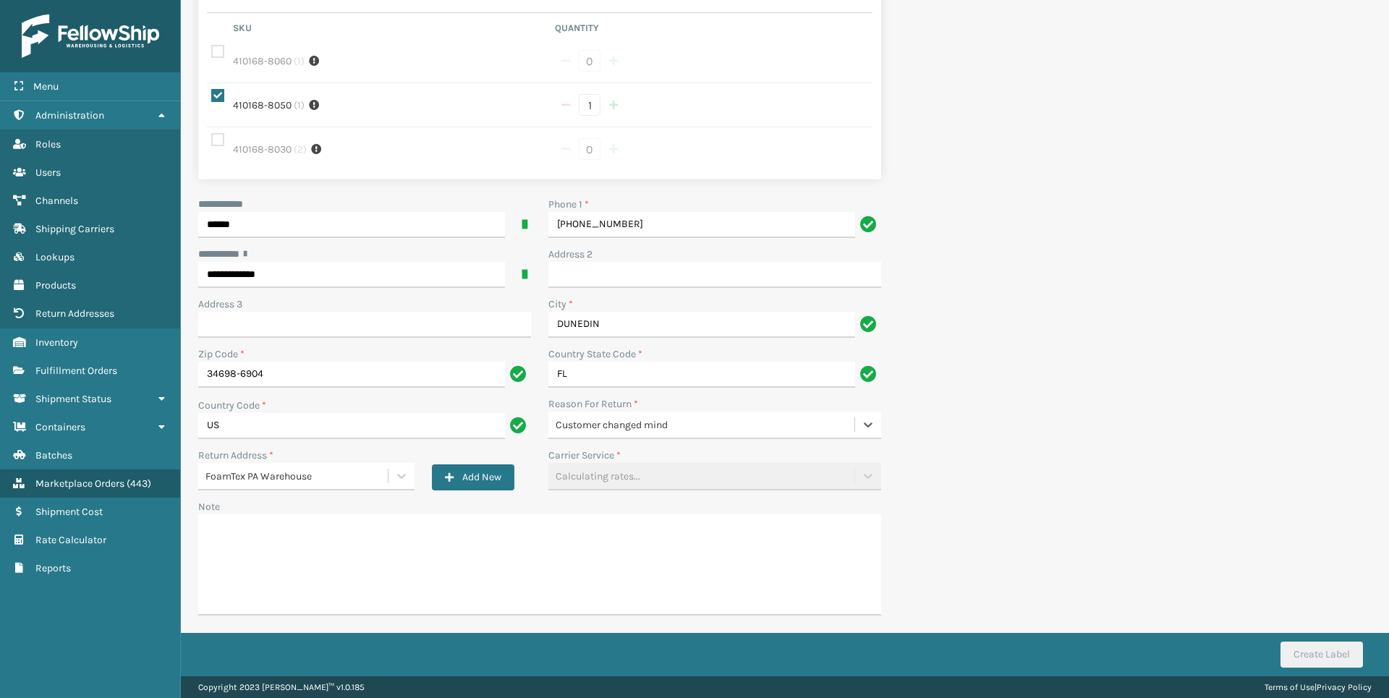
scroll to position [129, 0]
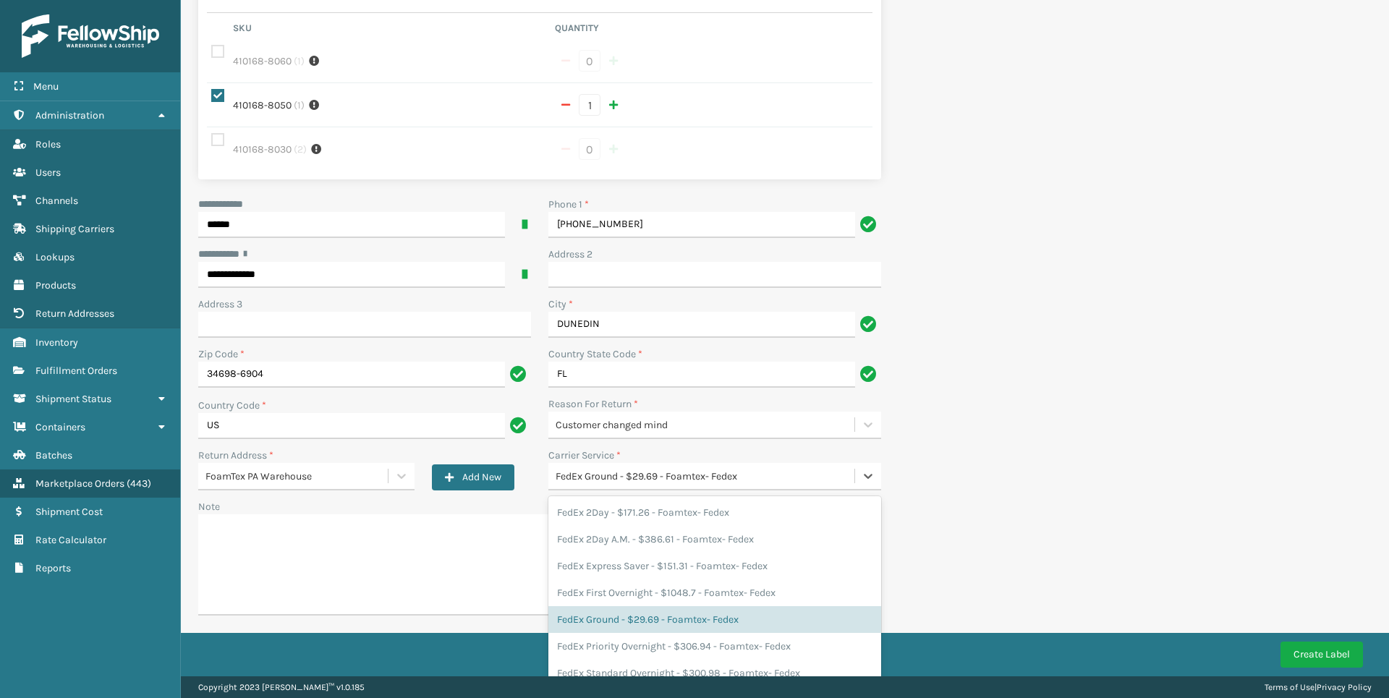
click at [639, 476] on div "FedEx Ground - $29.69 - Foamtex- Fedex" at bounding box center [705, 476] width 300 height 15
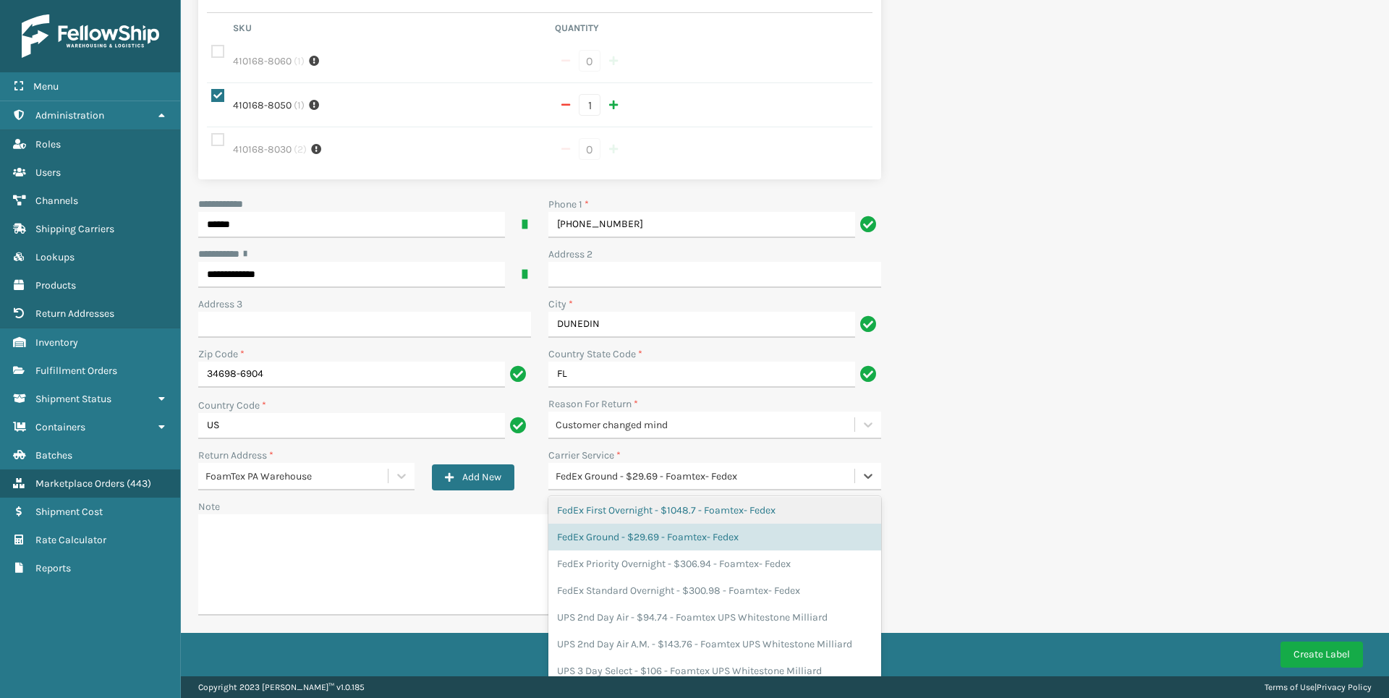
scroll to position [145, 0]
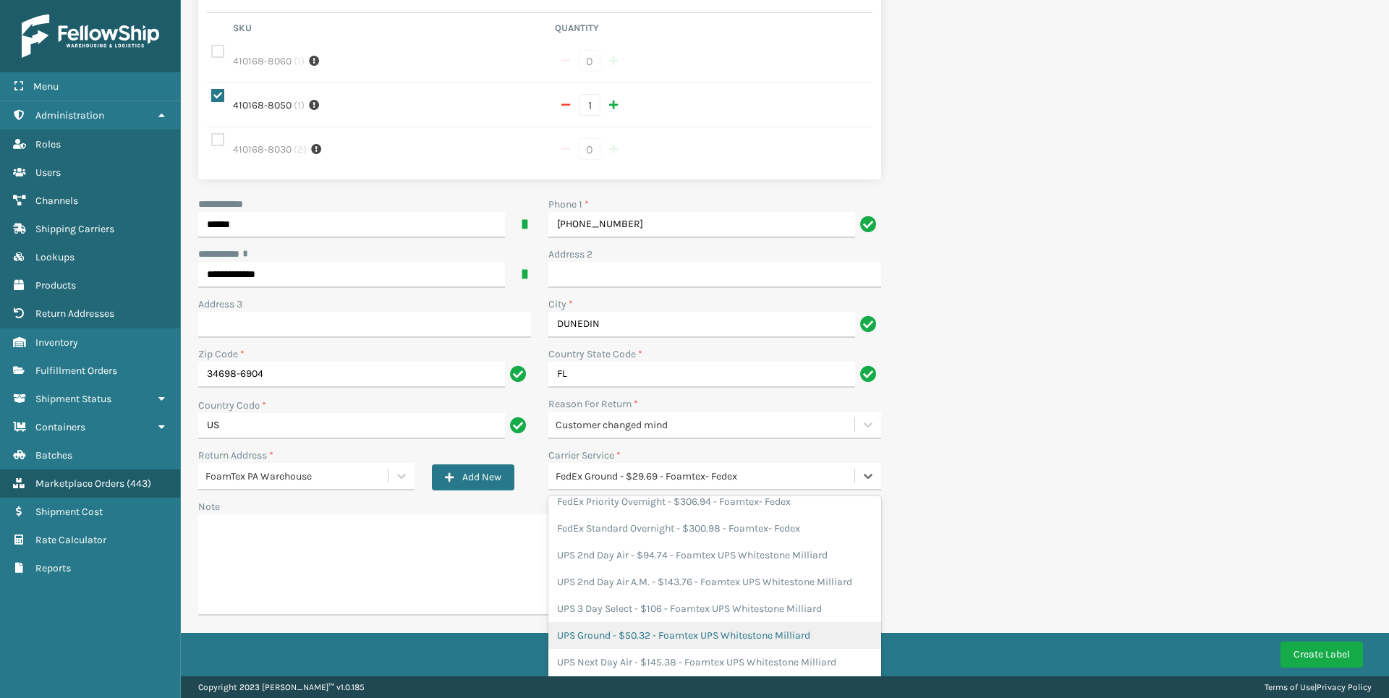
click at [642, 633] on div "UPS Ground - $50.32 - Foamtex UPS Whitestone Milliard" at bounding box center [714, 635] width 333 height 27
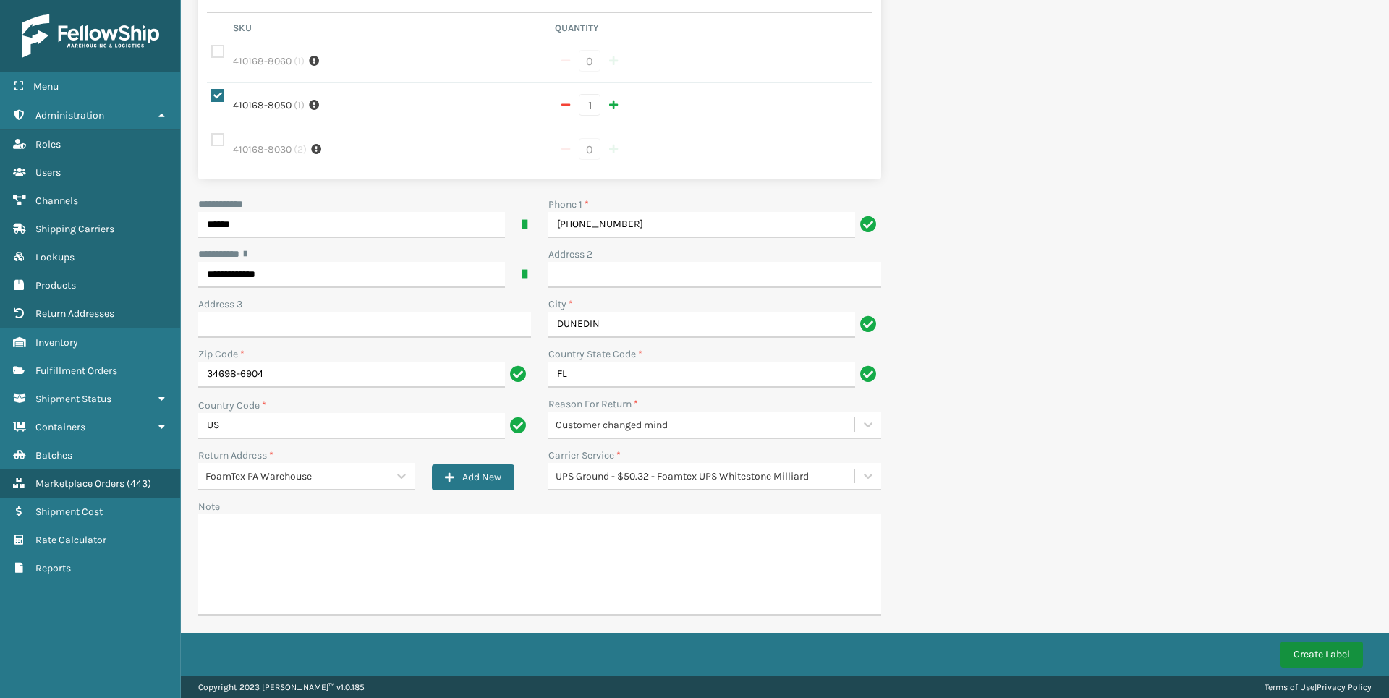
click at [1308, 660] on button "Create Label" at bounding box center [1321, 655] width 82 height 26
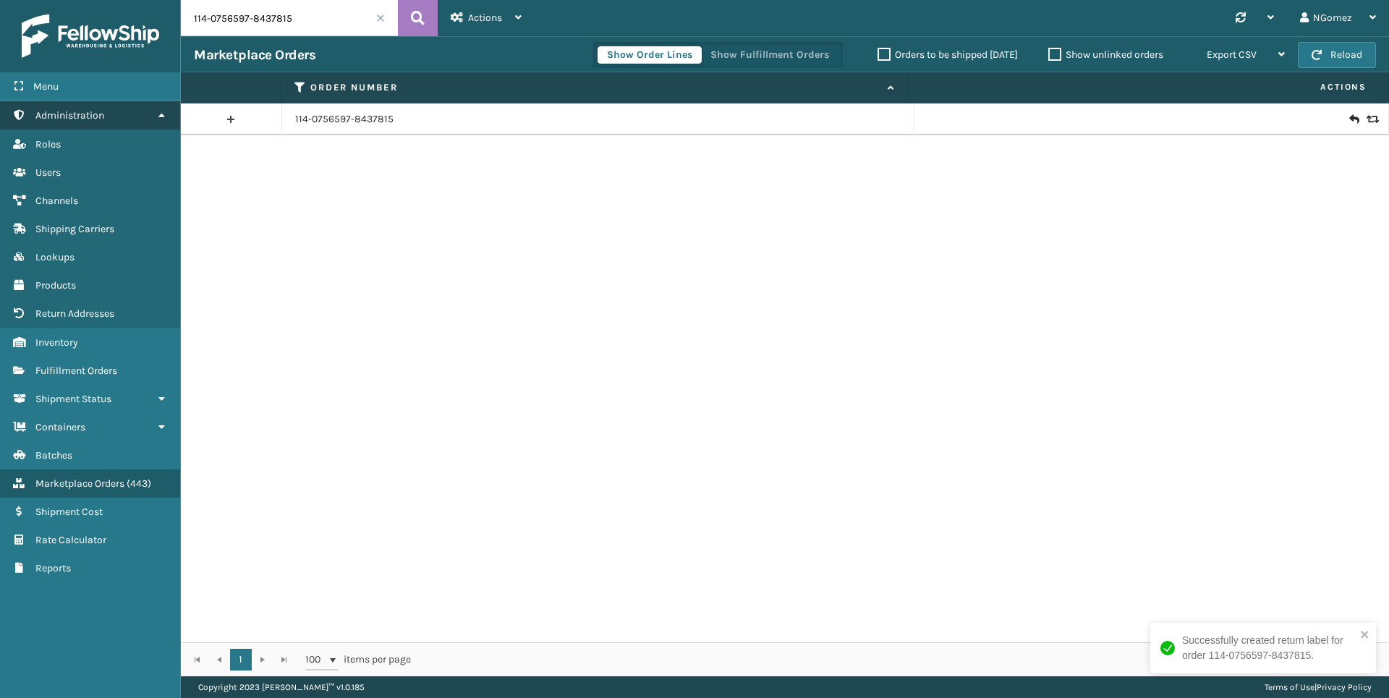
click at [123, 118] on link "Administration" at bounding box center [90, 115] width 180 height 28
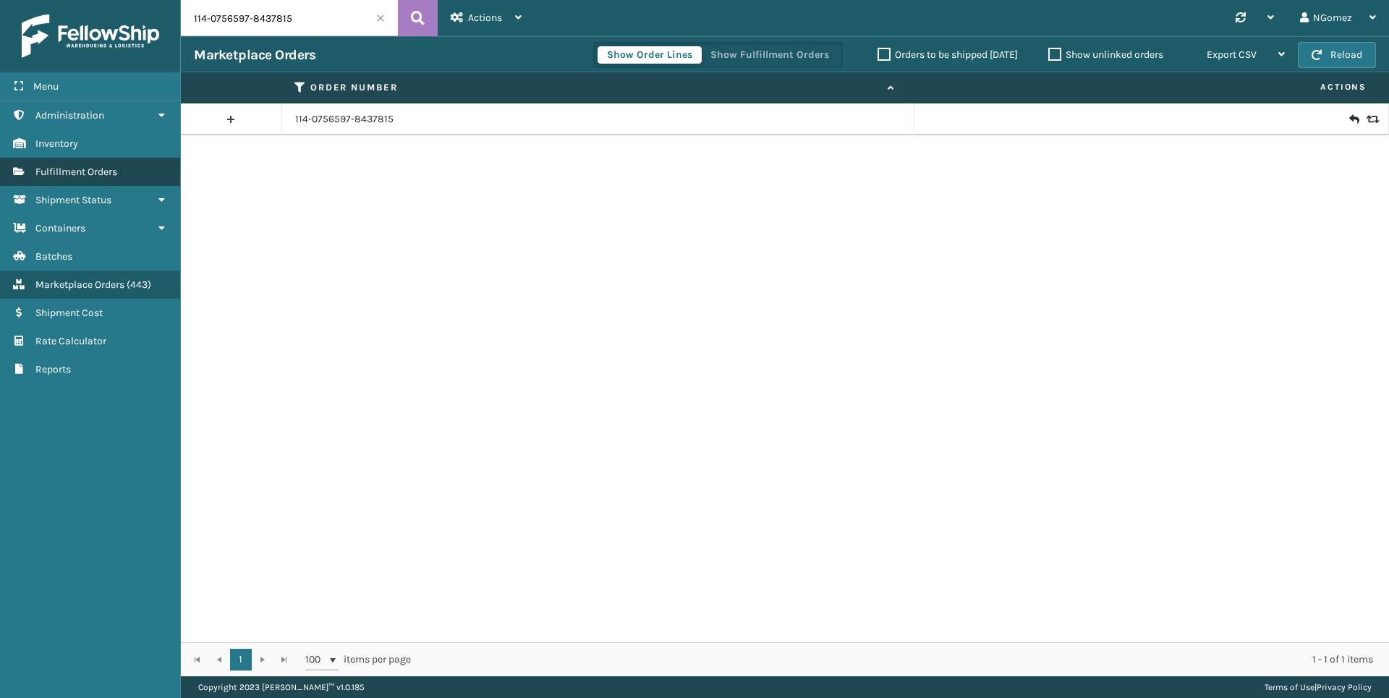
click at [98, 169] on span "Fulfillment Orders" at bounding box center [76, 172] width 82 height 12
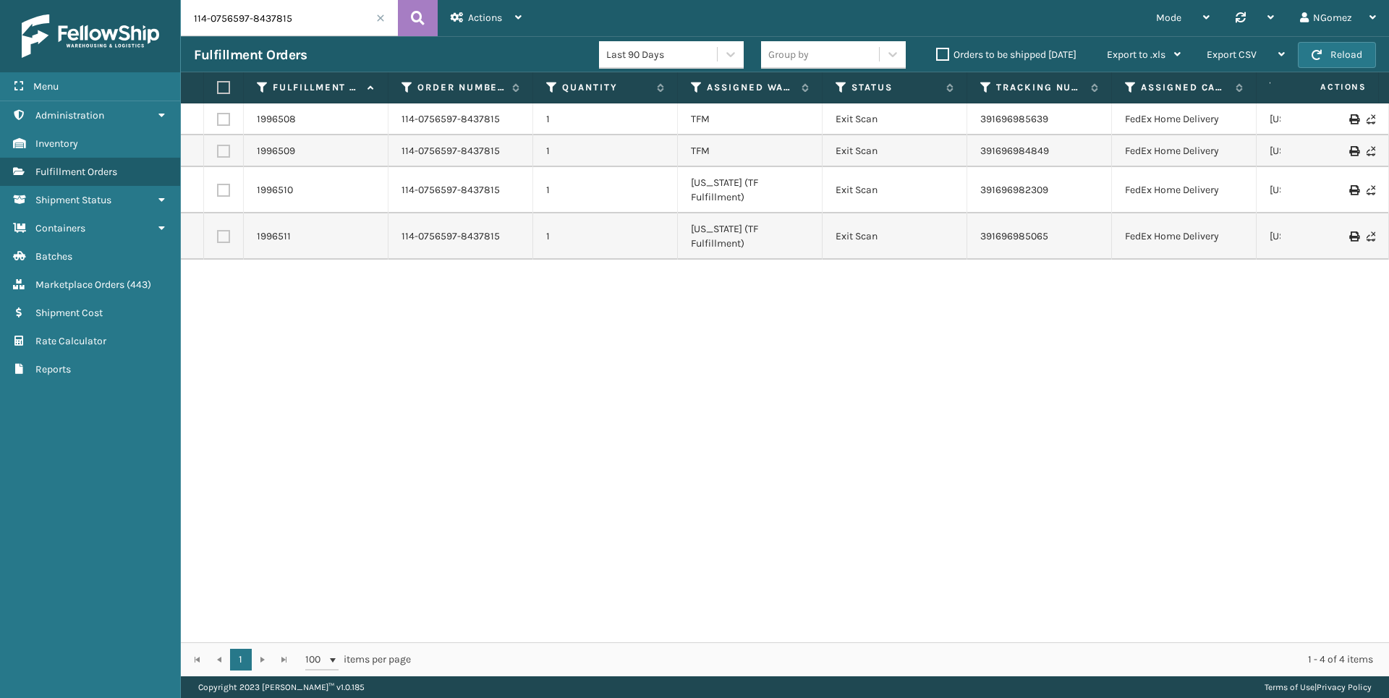
click at [265, 14] on input "114-0756597-8437815" at bounding box center [289, 18] width 217 height 36
paste input "3368"
type input "3368"
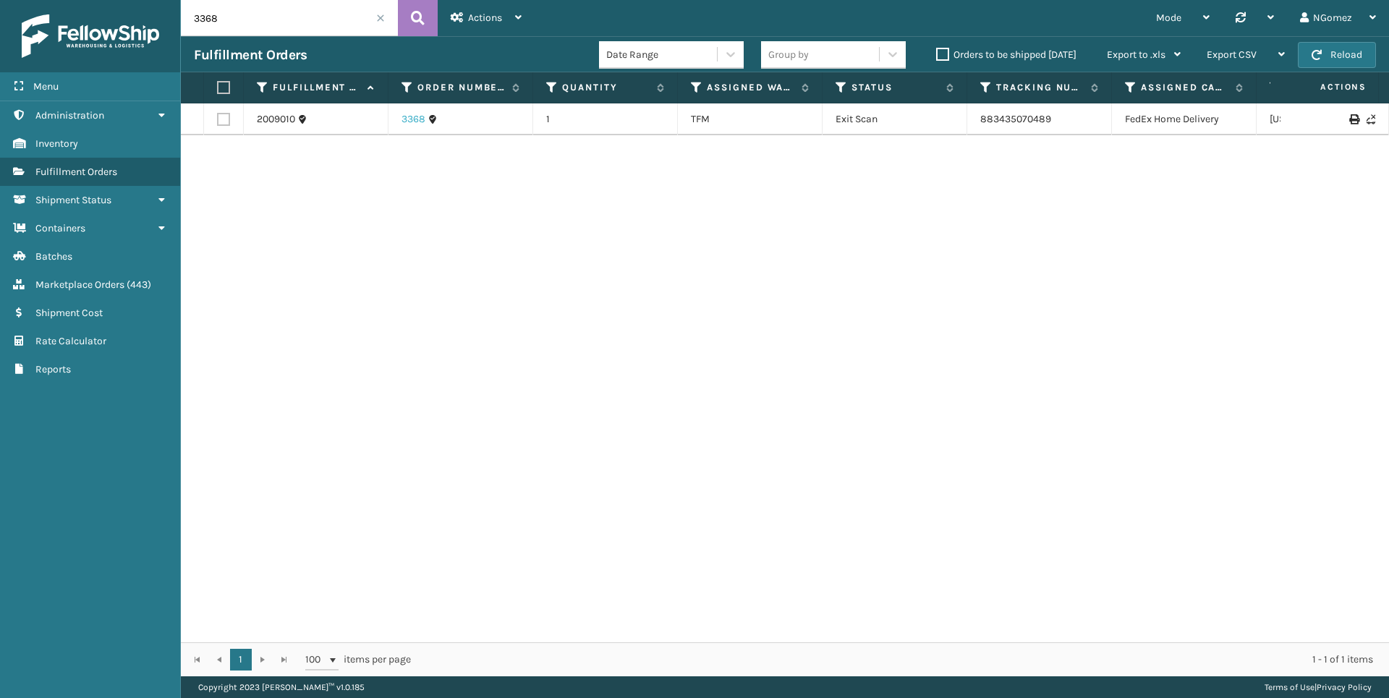
click at [410, 119] on link "3368" at bounding box center [413, 119] width 24 height 14
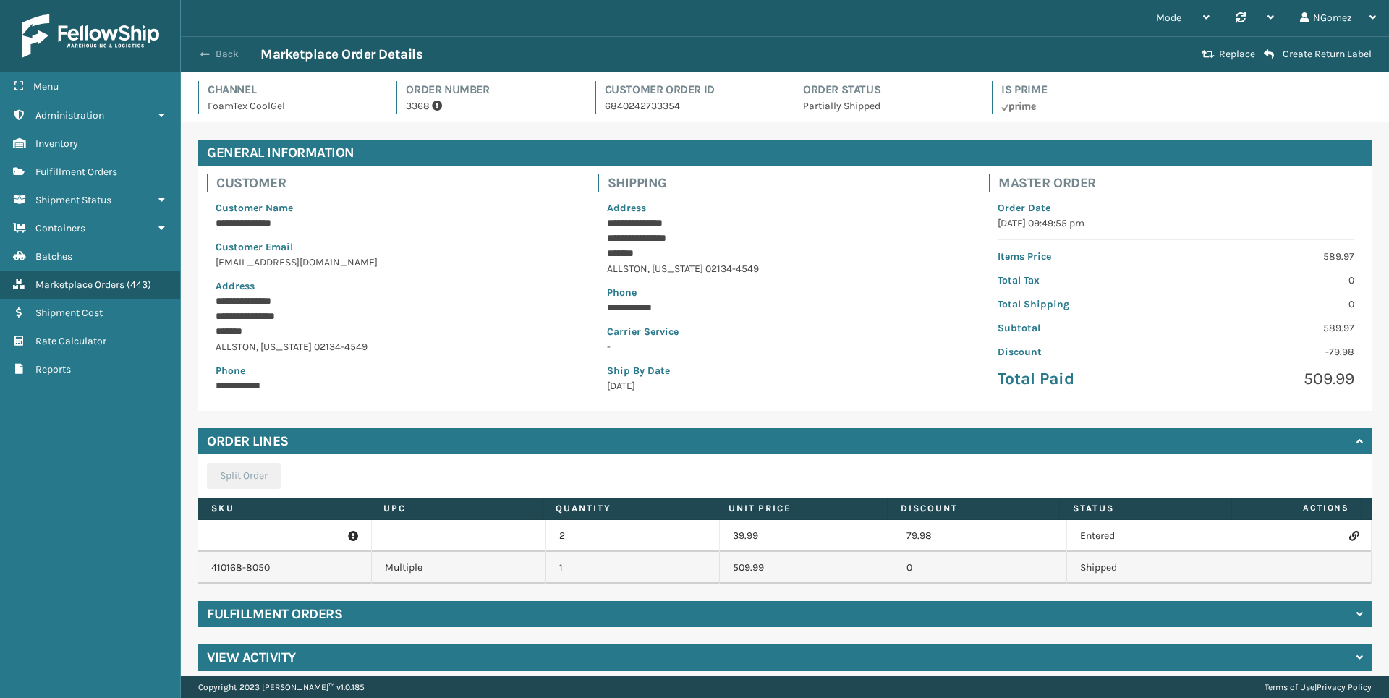
click at [219, 55] on button "Back" at bounding box center [227, 54] width 67 height 13
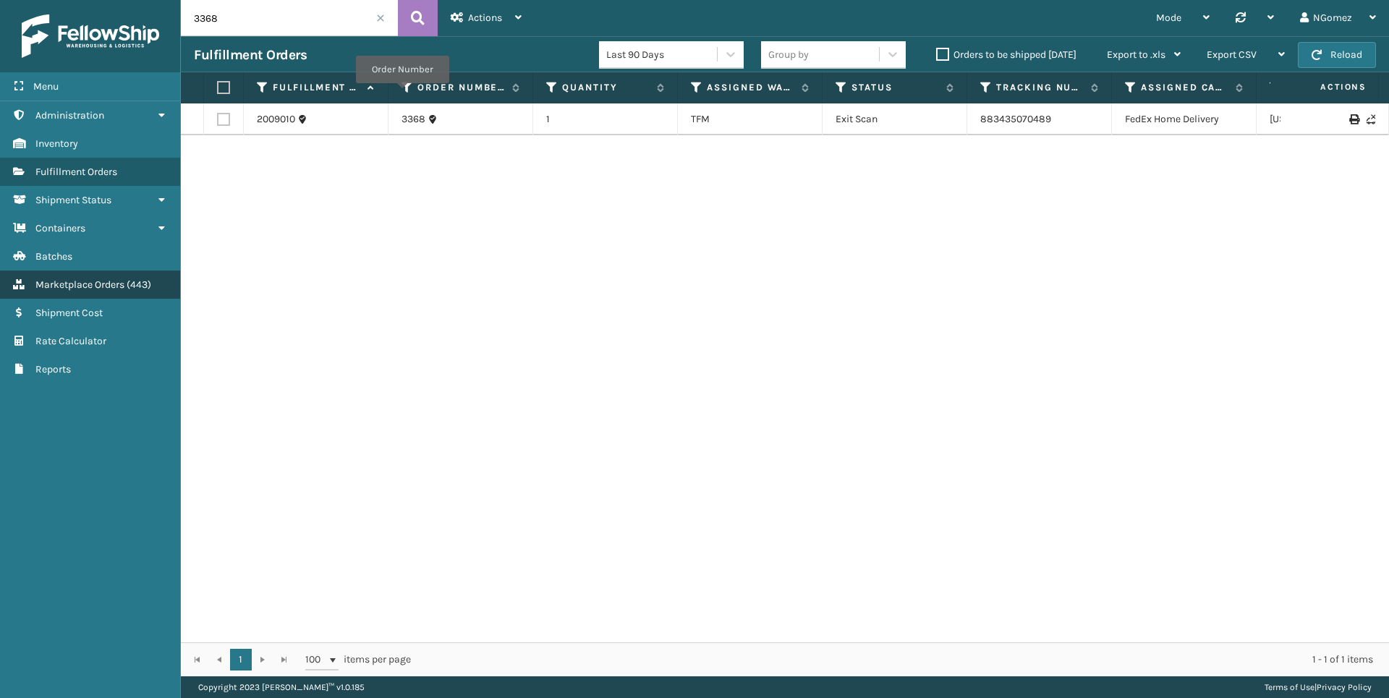
click at [93, 286] on span "Marketplace Orders" at bounding box center [79, 284] width 89 height 12
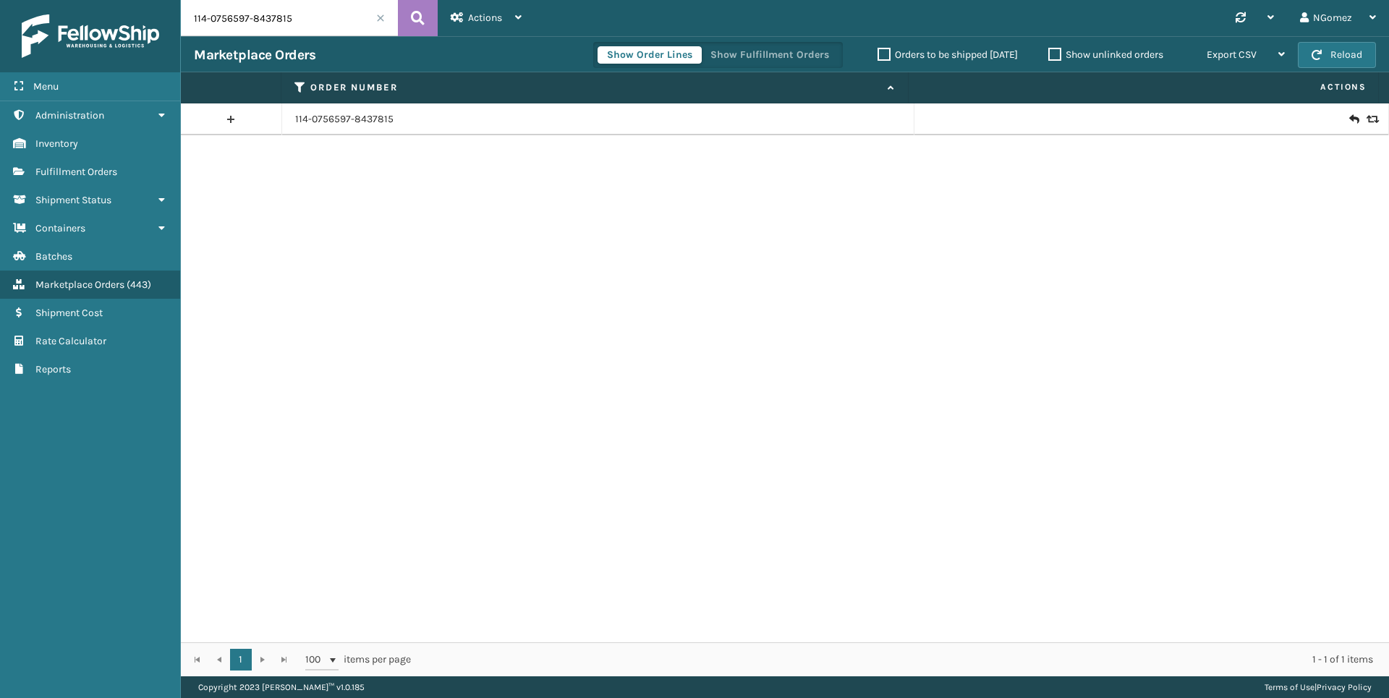
click at [302, 27] on input "114-0756597-8437815" at bounding box center [289, 18] width 217 height 36
paste input "112-2460827-9203438"
type input "112-2460827-9203438"
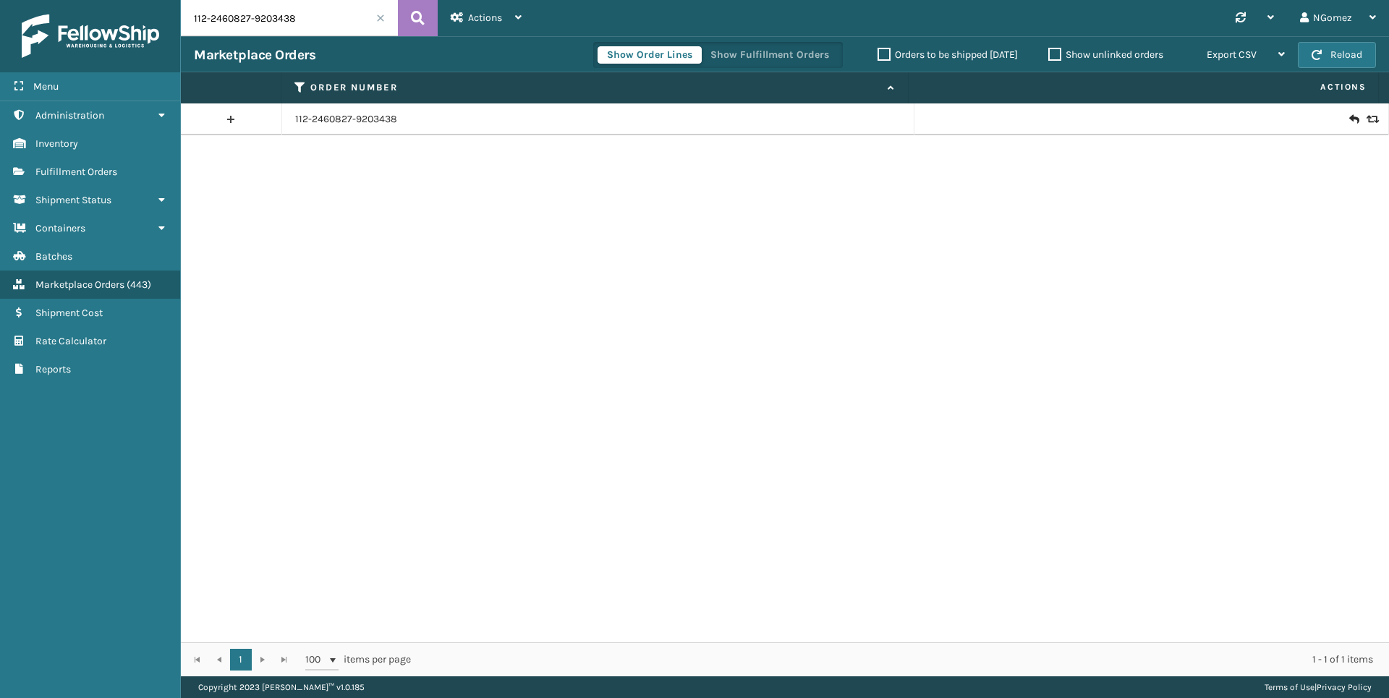
click at [1349, 116] on icon at bounding box center [1353, 119] width 9 height 14
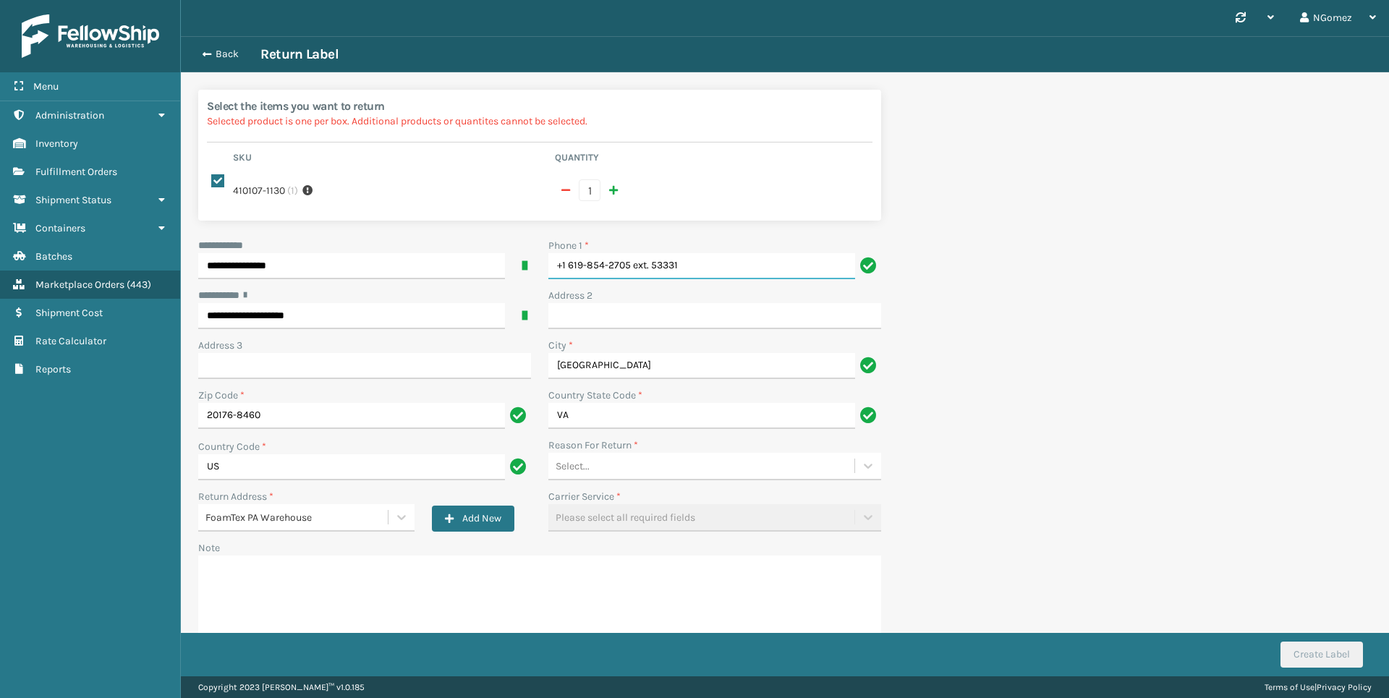
drag, startPoint x: 699, startPoint y: 266, endPoint x: 634, endPoint y: 260, distance: 66.1
click at [634, 260] on input "+1 619-854-2705 ext. 53331" at bounding box center [701, 266] width 307 height 26
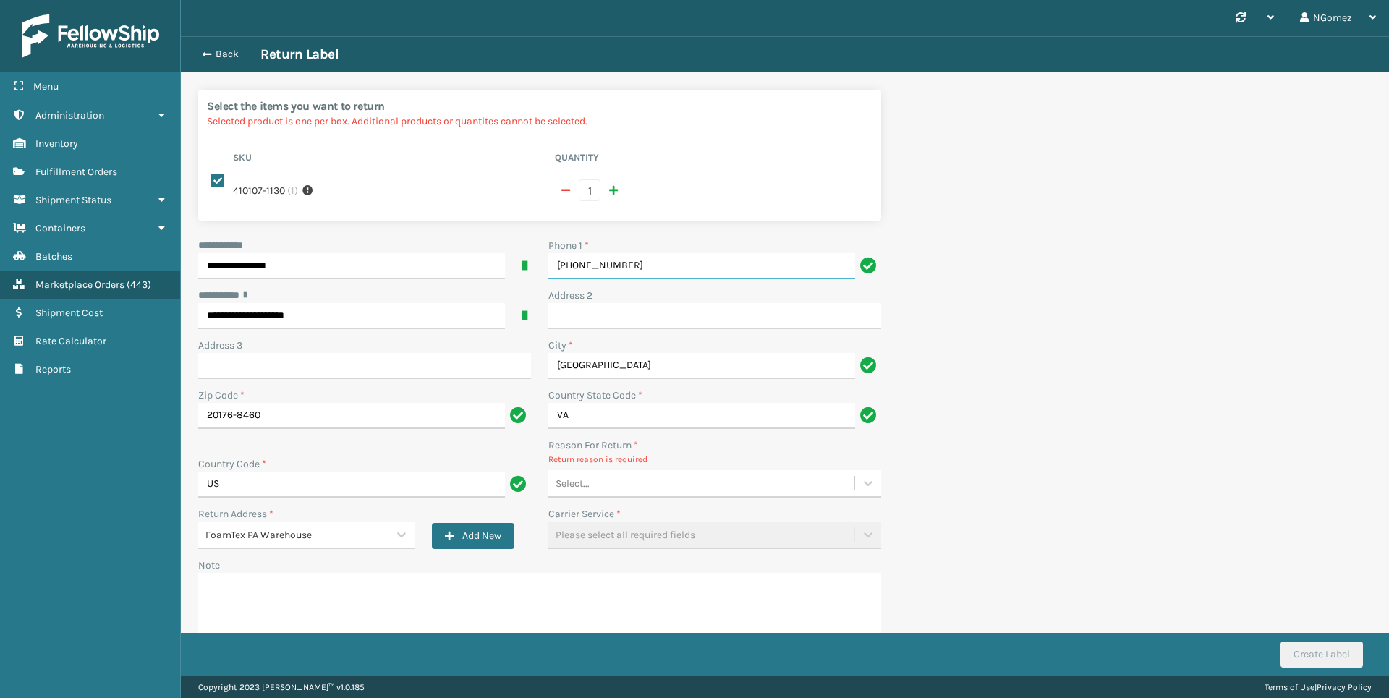
type input "[PHONE_NUMBER]"
click at [633, 485] on div "Select..." at bounding box center [701, 484] width 306 height 24
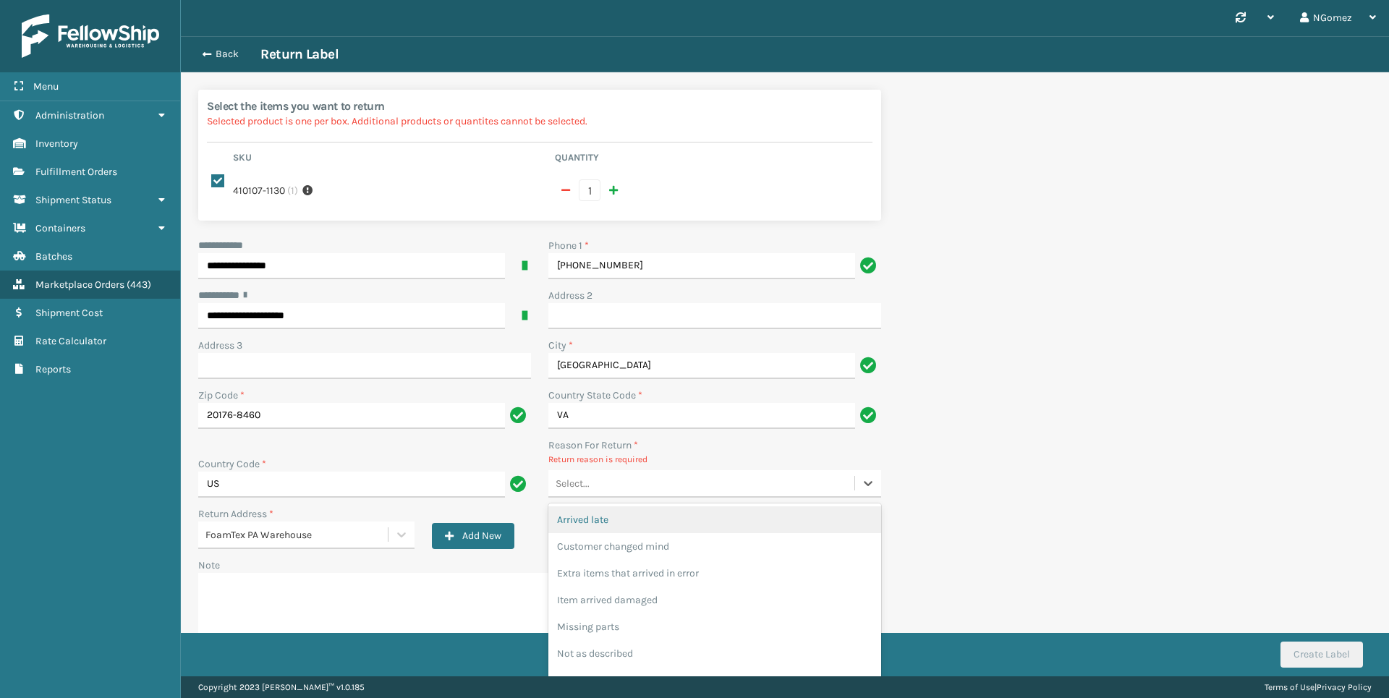
click at [636, 532] on div "Arrived late" at bounding box center [714, 519] width 333 height 27
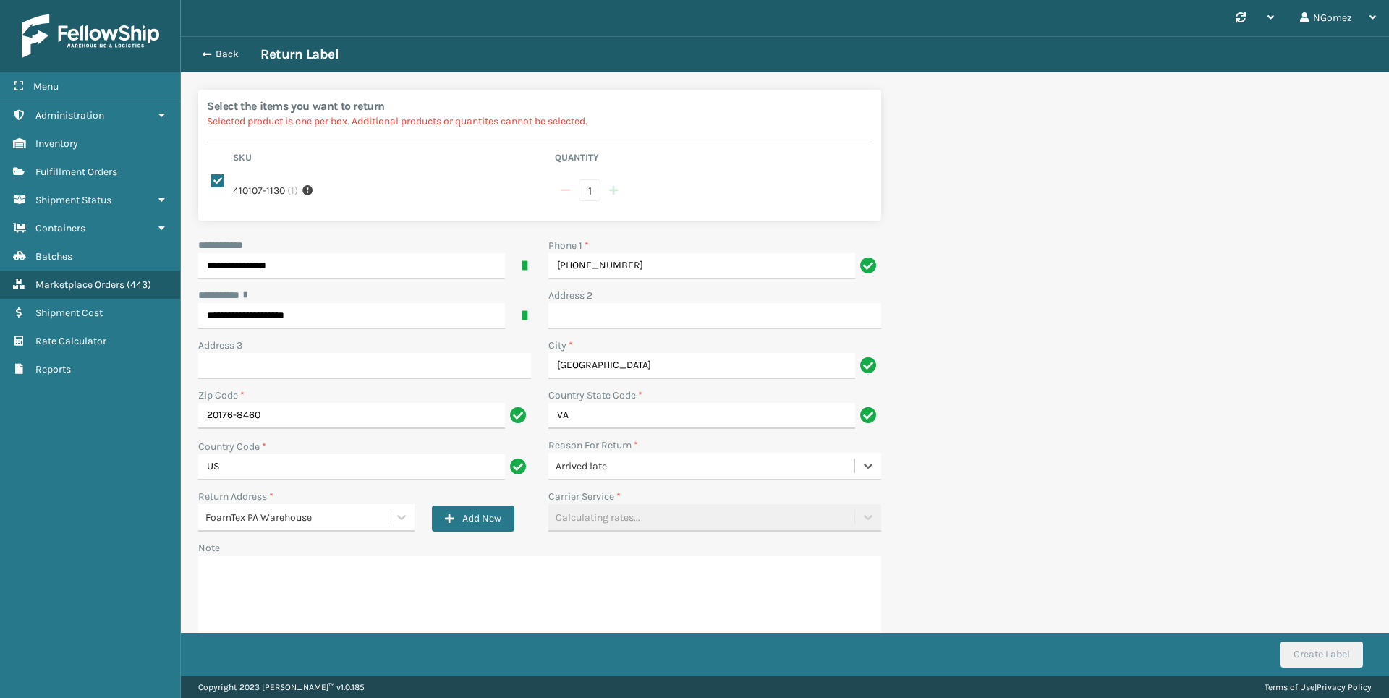
click at [592, 452] on label "Reason For Return *" at bounding box center [593, 445] width 90 height 15
click at [602, 470] on div "Arrived late" at bounding box center [705, 466] width 300 height 15
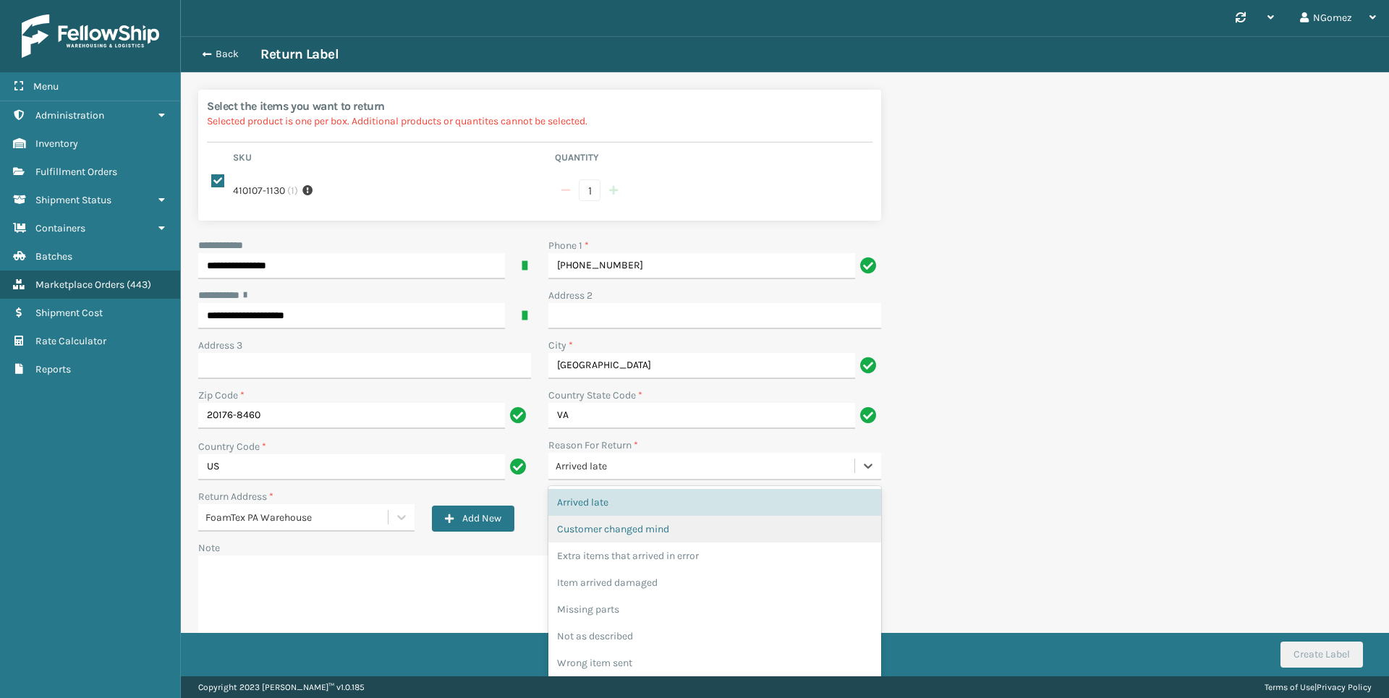
click at [650, 529] on div "Customer changed mind" at bounding box center [714, 529] width 333 height 27
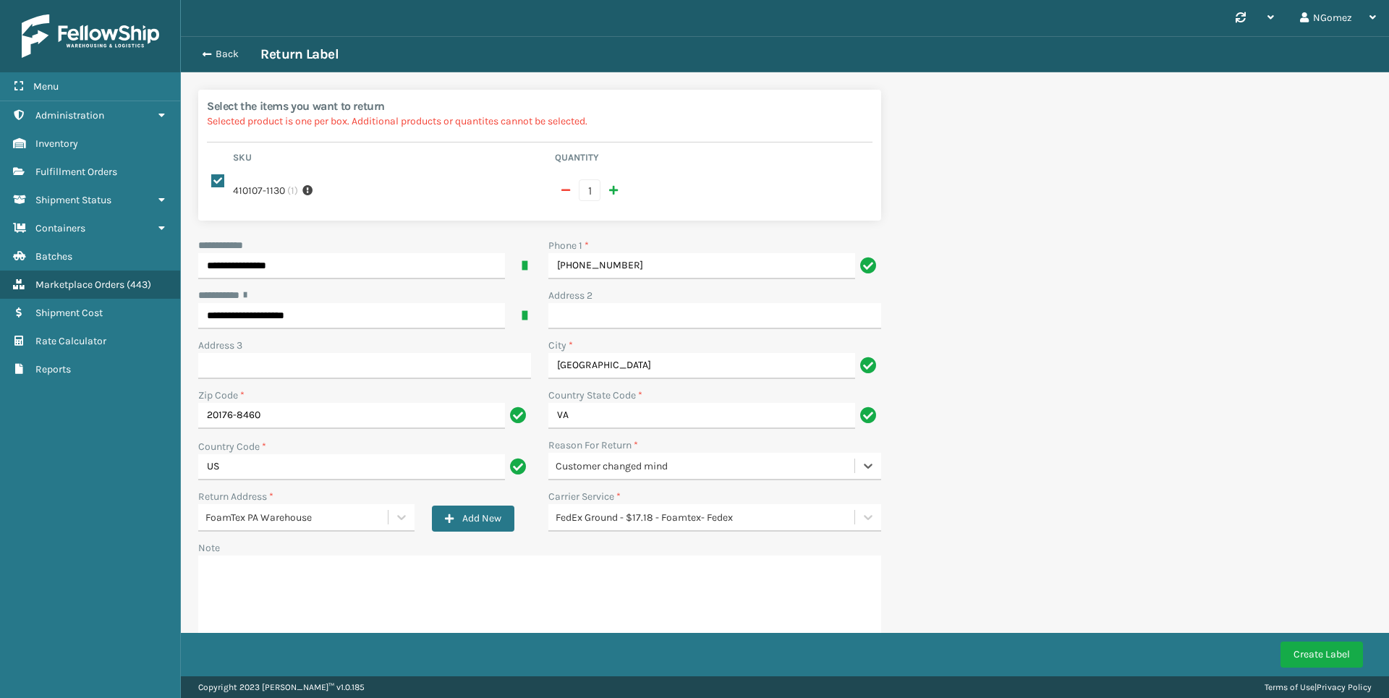
click at [638, 533] on div "**********" at bounding box center [539, 447] width 700 height 419
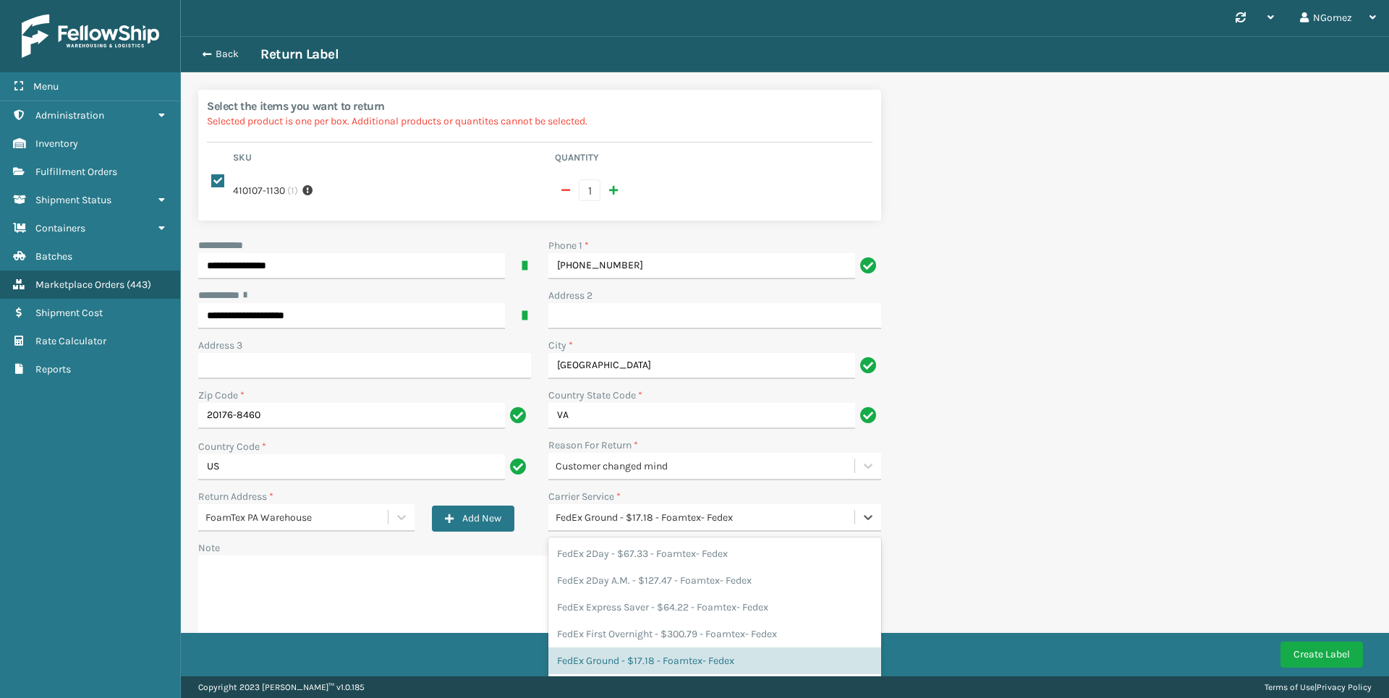
click at [638, 515] on div "FedEx Ground - $17.18 - Foamtex- Fedex" at bounding box center [705, 517] width 300 height 15
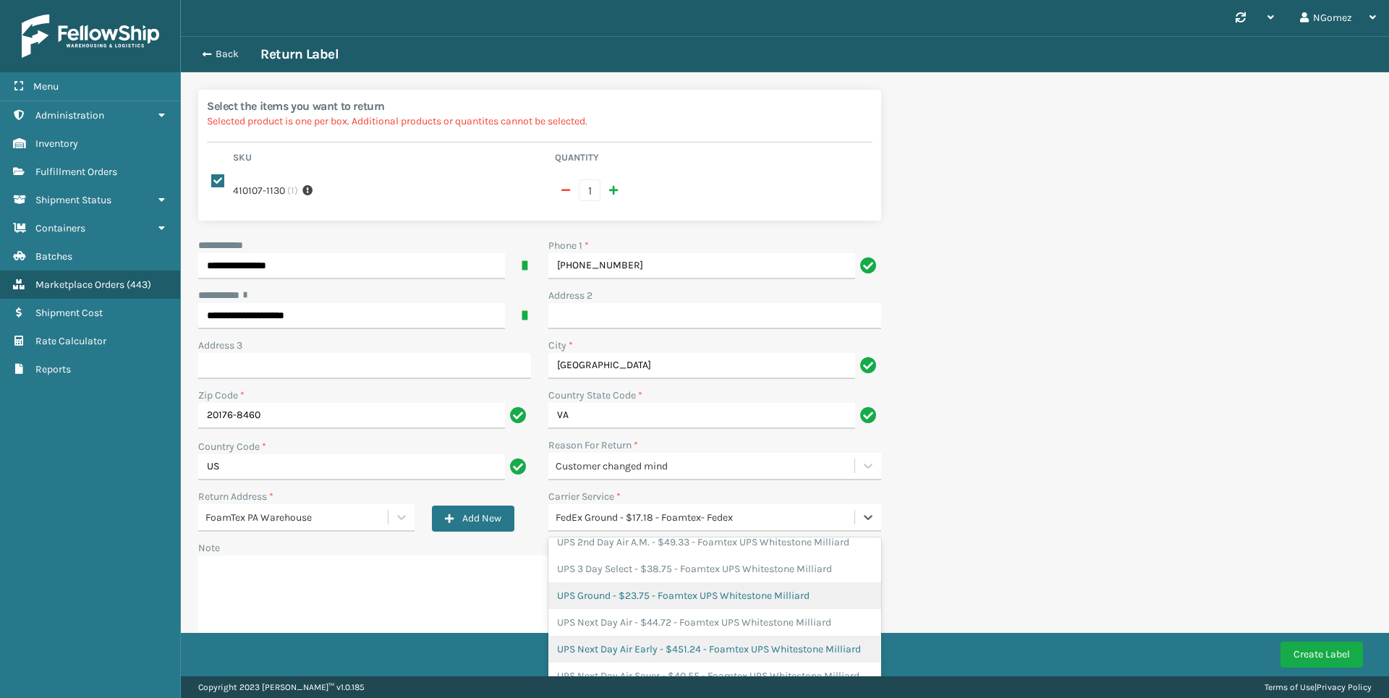
scroll to position [256, 0]
click at [629, 582] on div "UPS Ground - $23.75 - Foamtex UPS Whitestone Milliard" at bounding box center [714, 595] width 333 height 27
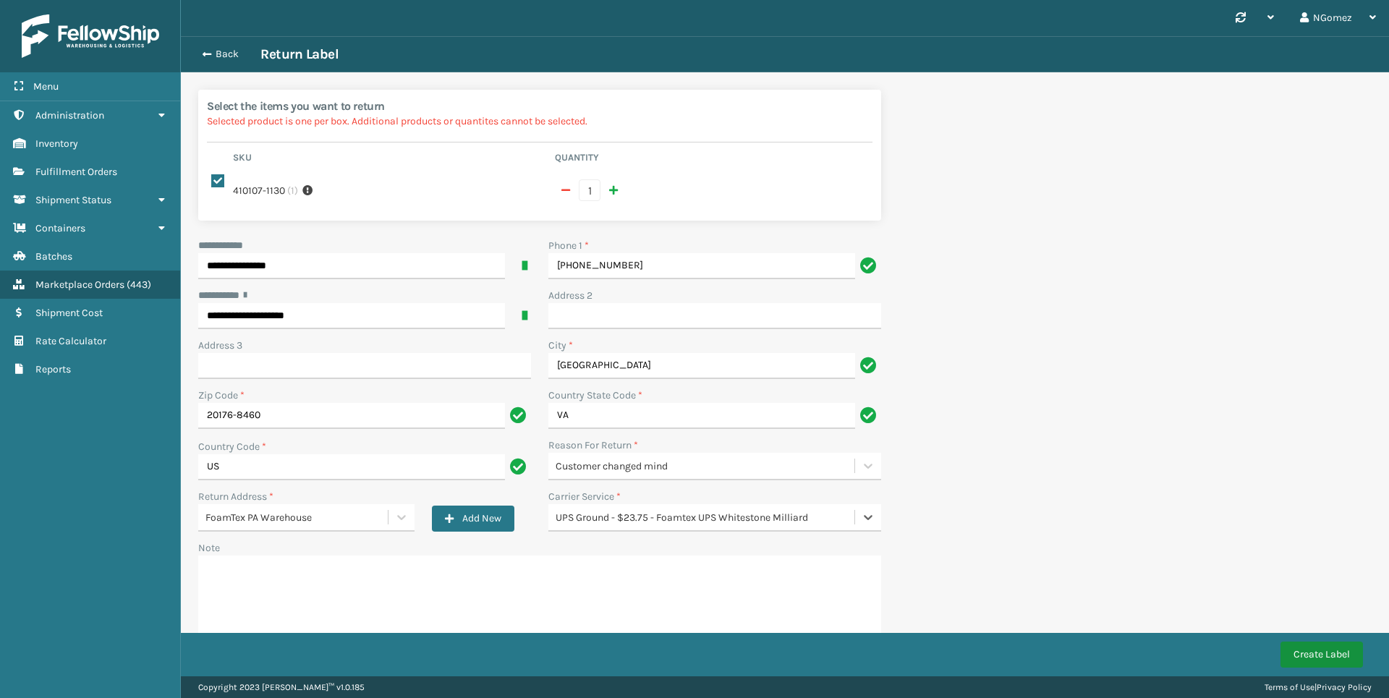
click at [1290, 662] on button "Create Label" at bounding box center [1321, 655] width 82 height 26
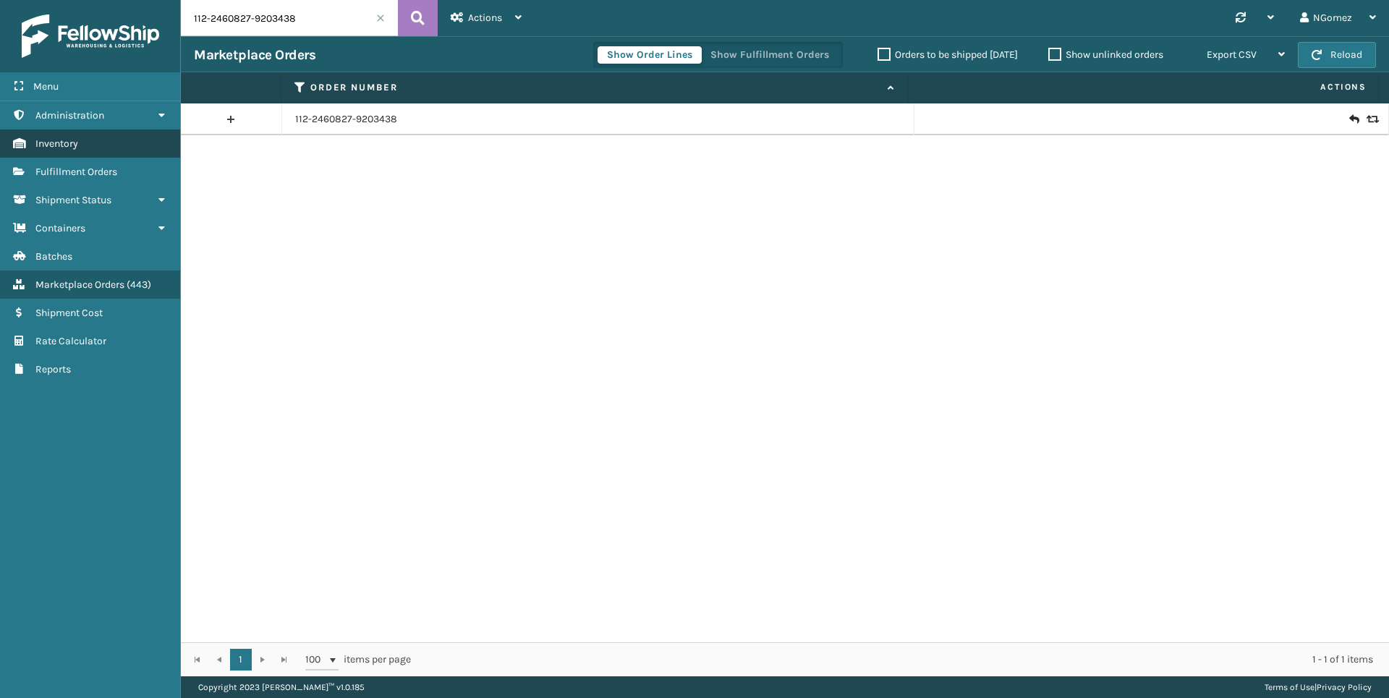
click at [113, 149] on link "Inventory" at bounding box center [90, 143] width 180 height 28
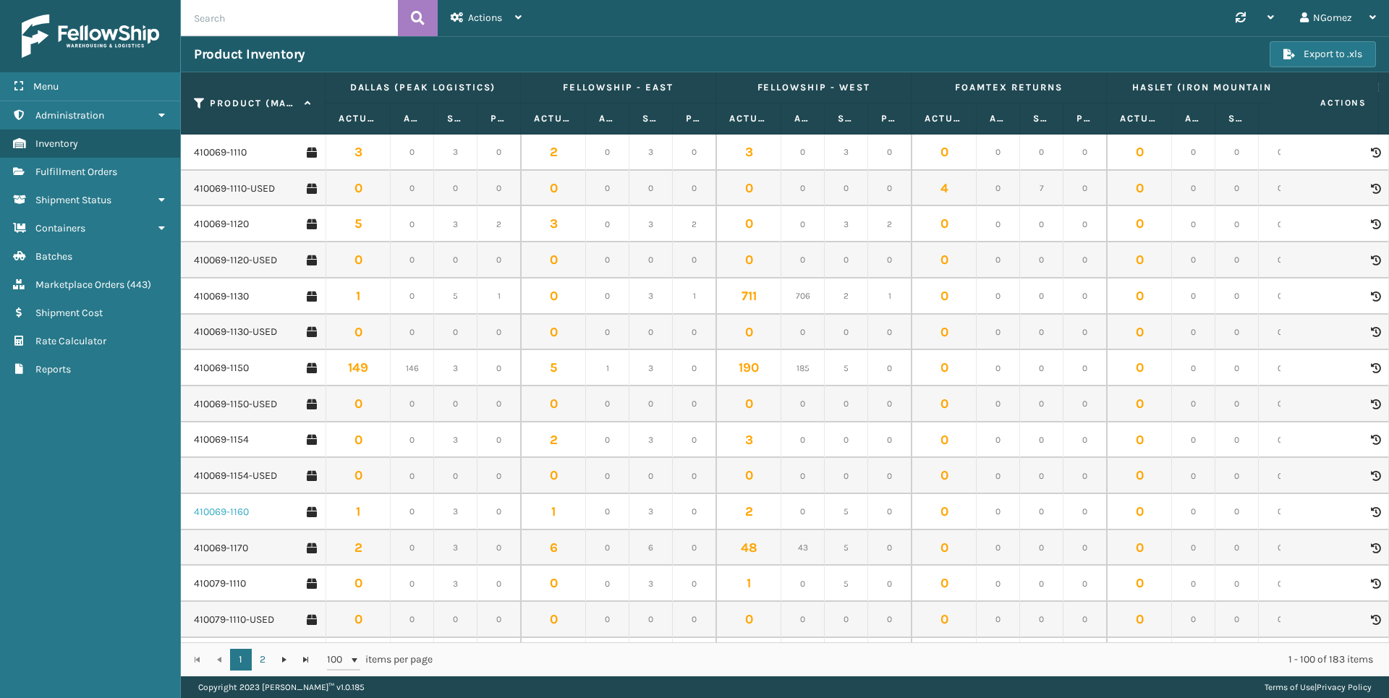
click at [210, 514] on link "410069-1160" at bounding box center [221, 512] width 55 height 14
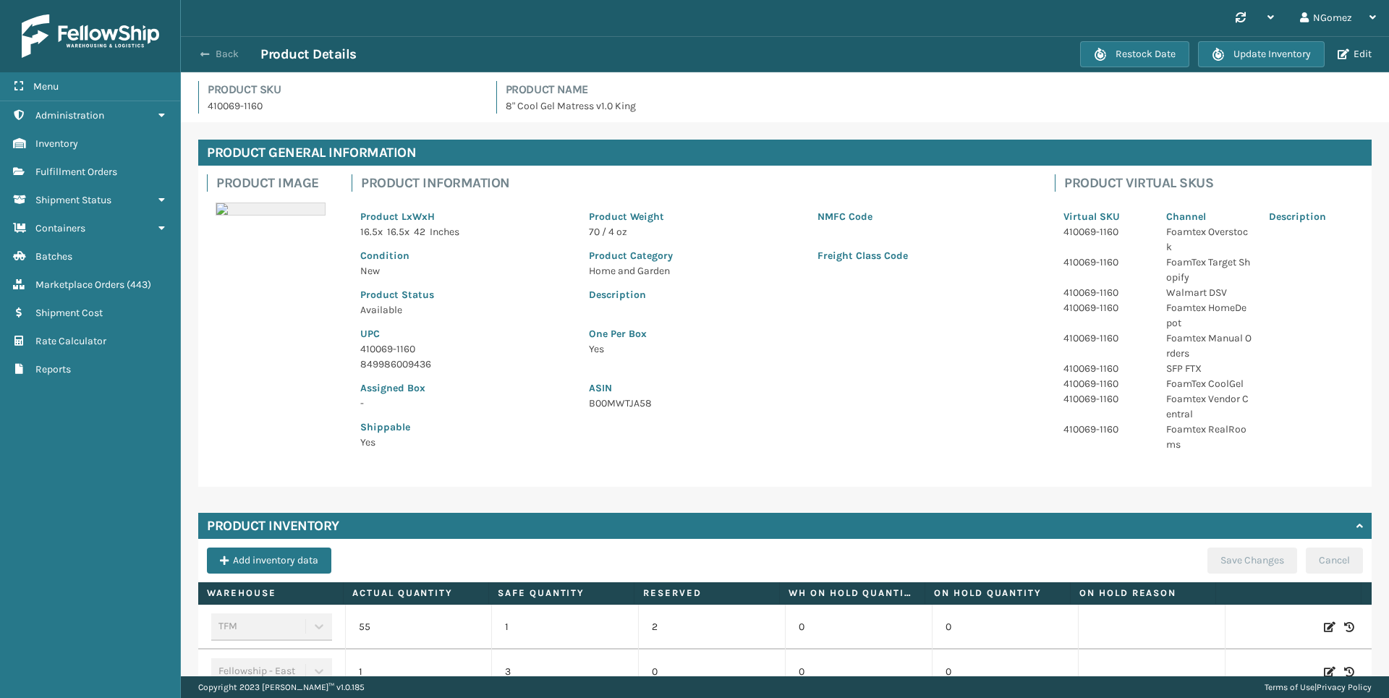
click at [208, 57] on span "button" at bounding box center [204, 54] width 9 height 10
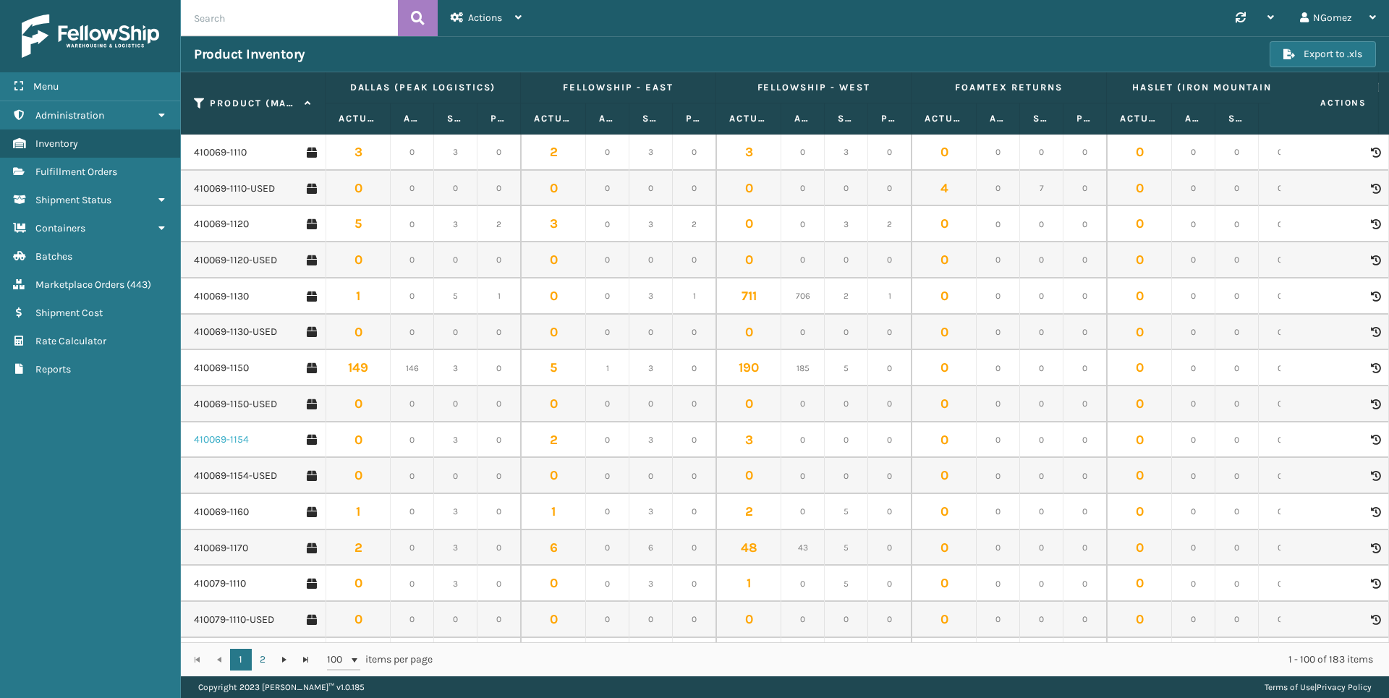
click at [222, 438] on link "410069-1154" at bounding box center [221, 440] width 55 height 14
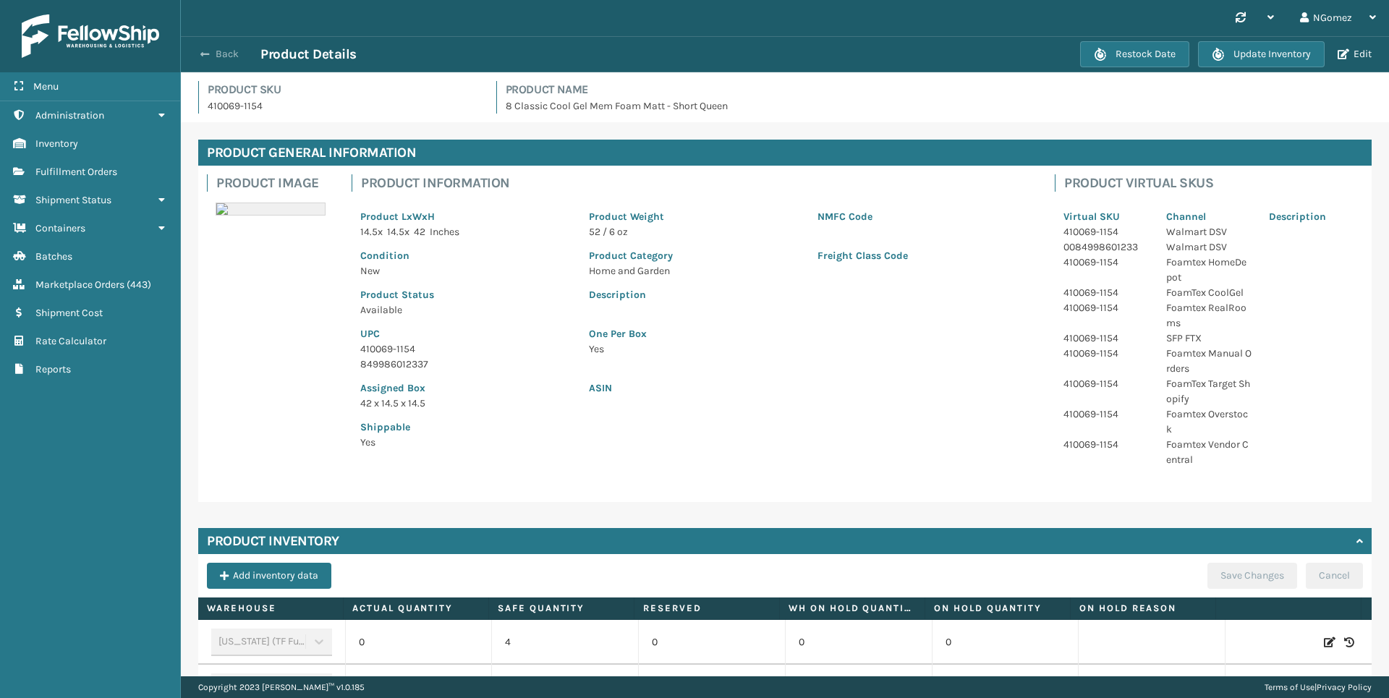
click at [211, 49] on button "Back" at bounding box center [227, 54] width 67 height 13
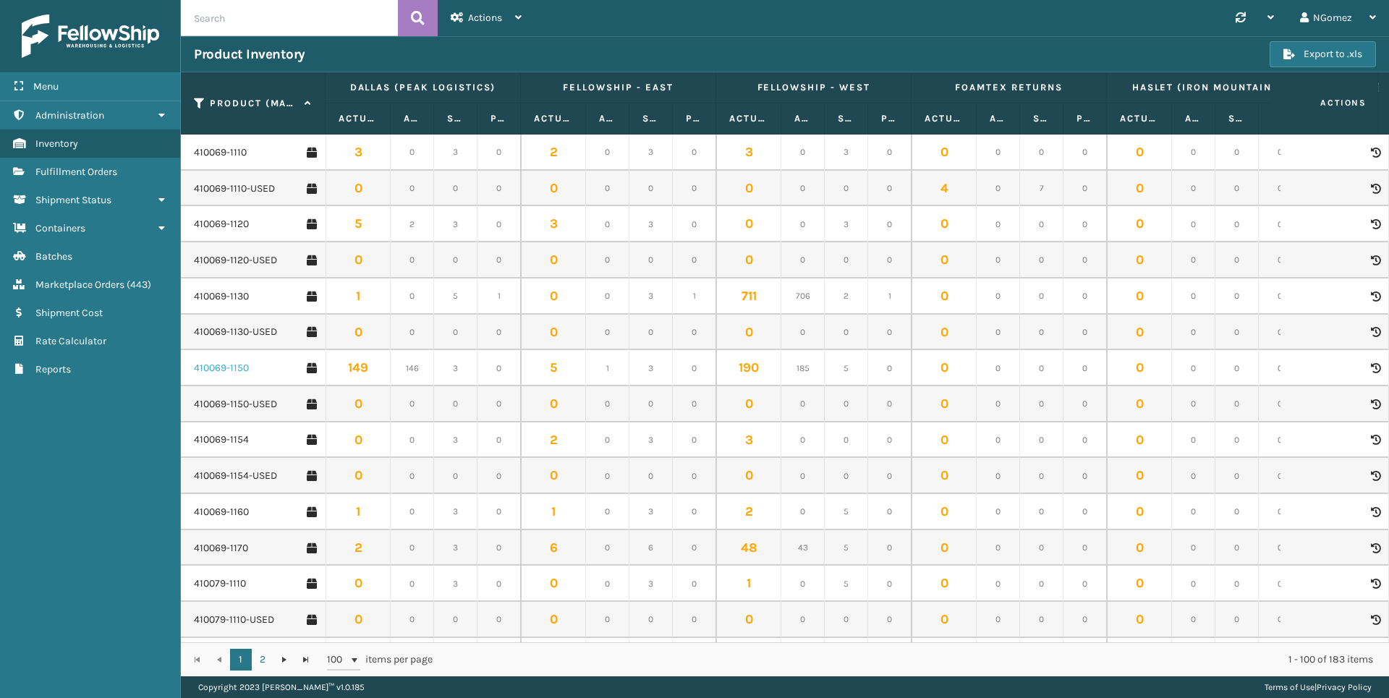
click at [217, 372] on link "410069-1150" at bounding box center [221, 368] width 55 height 14
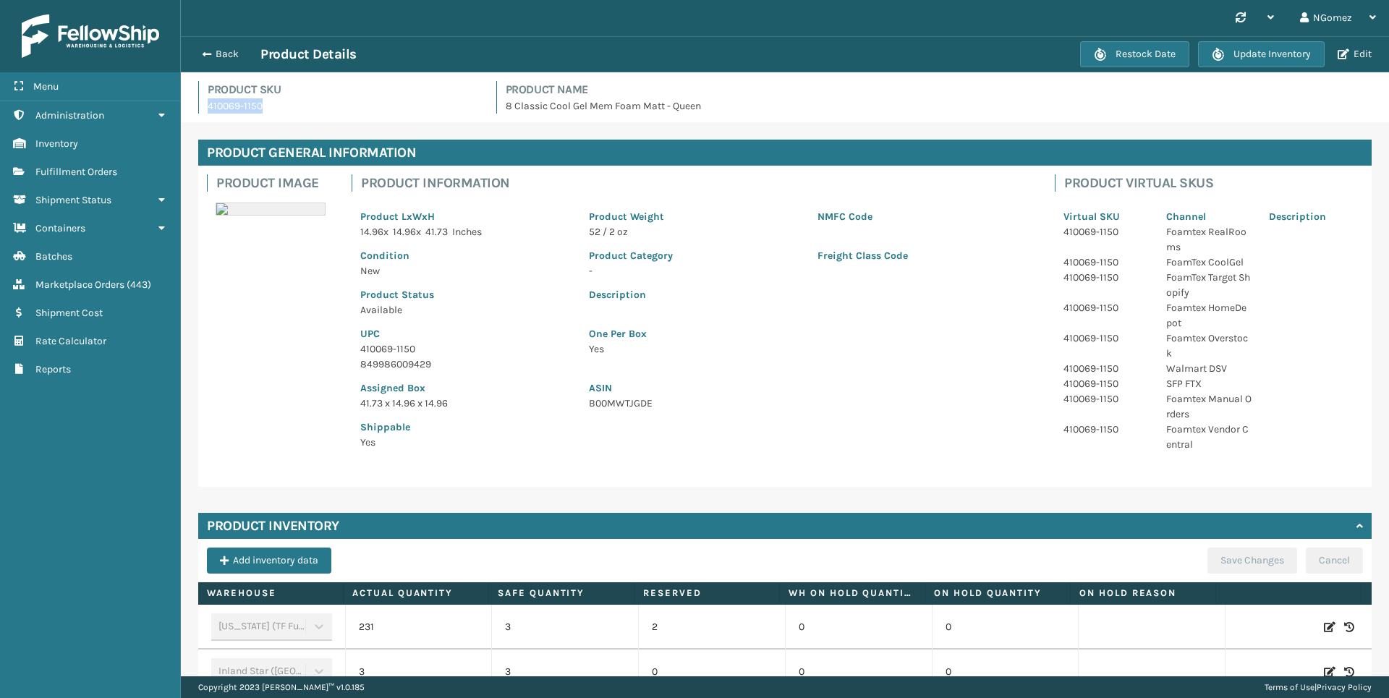
drag, startPoint x: 288, startPoint y: 110, endPoint x: 203, endPoint y: 110, distance: 84.6
click at [203, 110] on div "Product SKU 410069-1150" at bounding box center [338, 97] width 281 height 33
copy p "410069-1150"
click at [218, 46] on div "Back Product Details" at bounding box center [637, 54] width 886 height 17
click at [222, 53] on button "Back" at bounding box center [227, 54] width 67 height 13
